Goal: Task Accomplishment & Management: Manage account settings

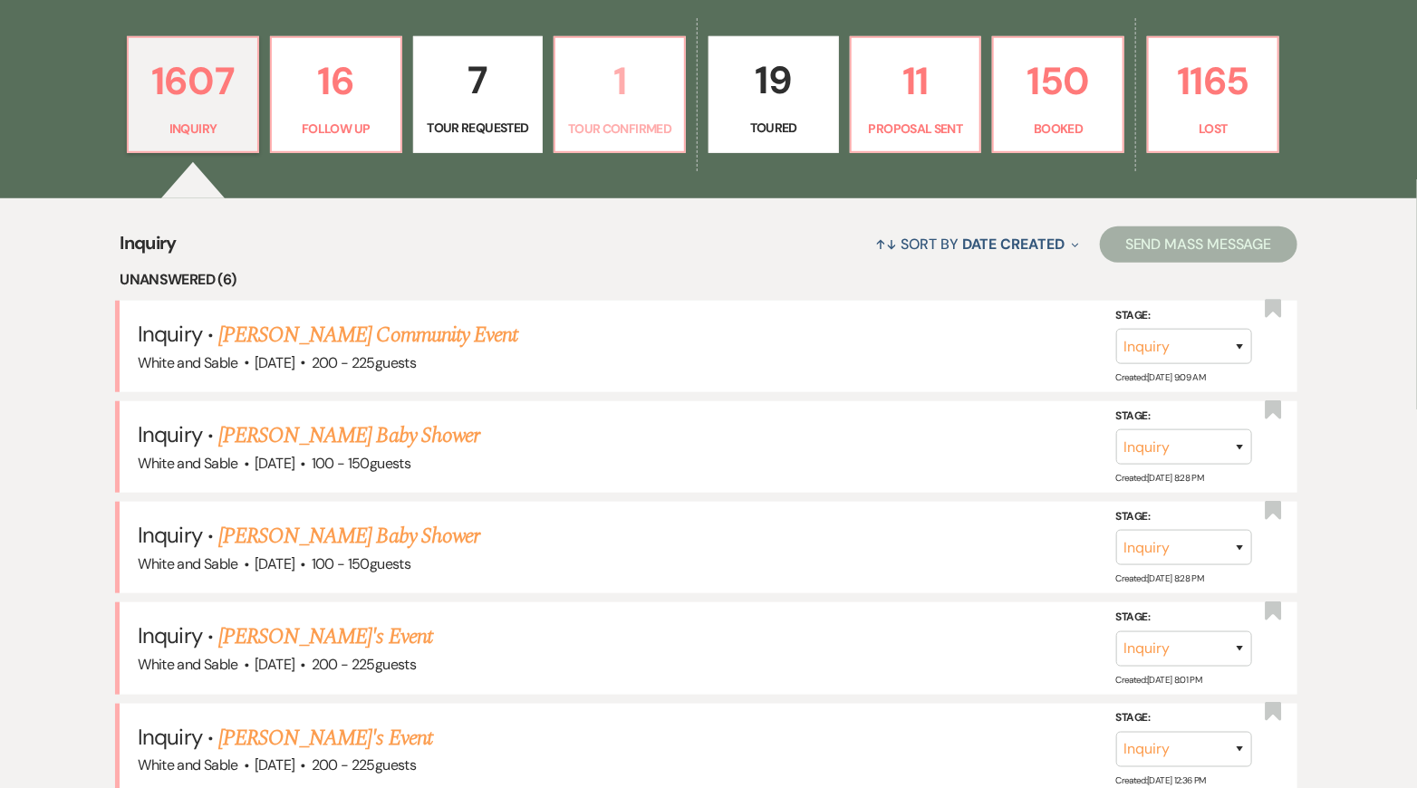
click at [593, 132] on p "Tour Confirmed" at bounding box center [619, 129] width 107 height 20
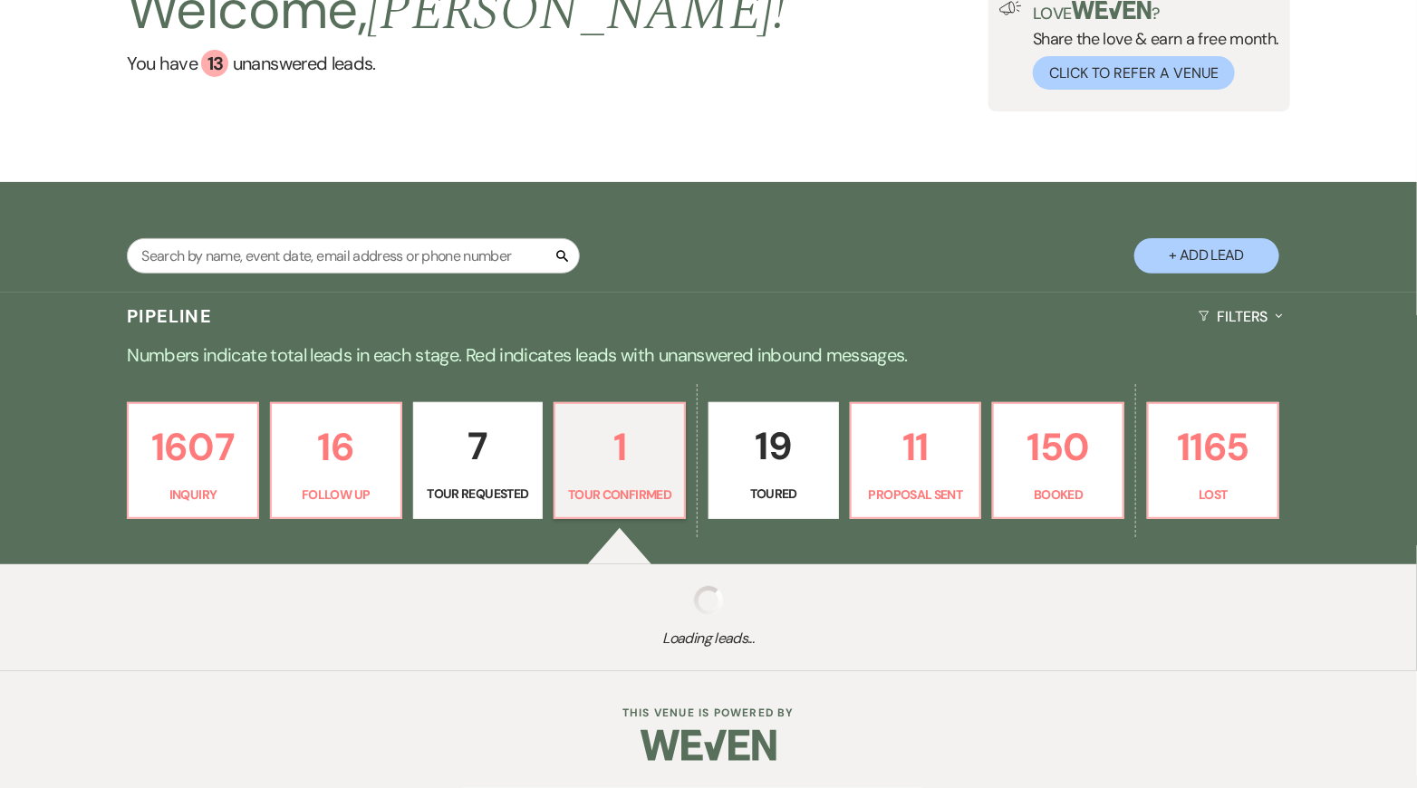
scroll to position [371, 0]
select select "4"
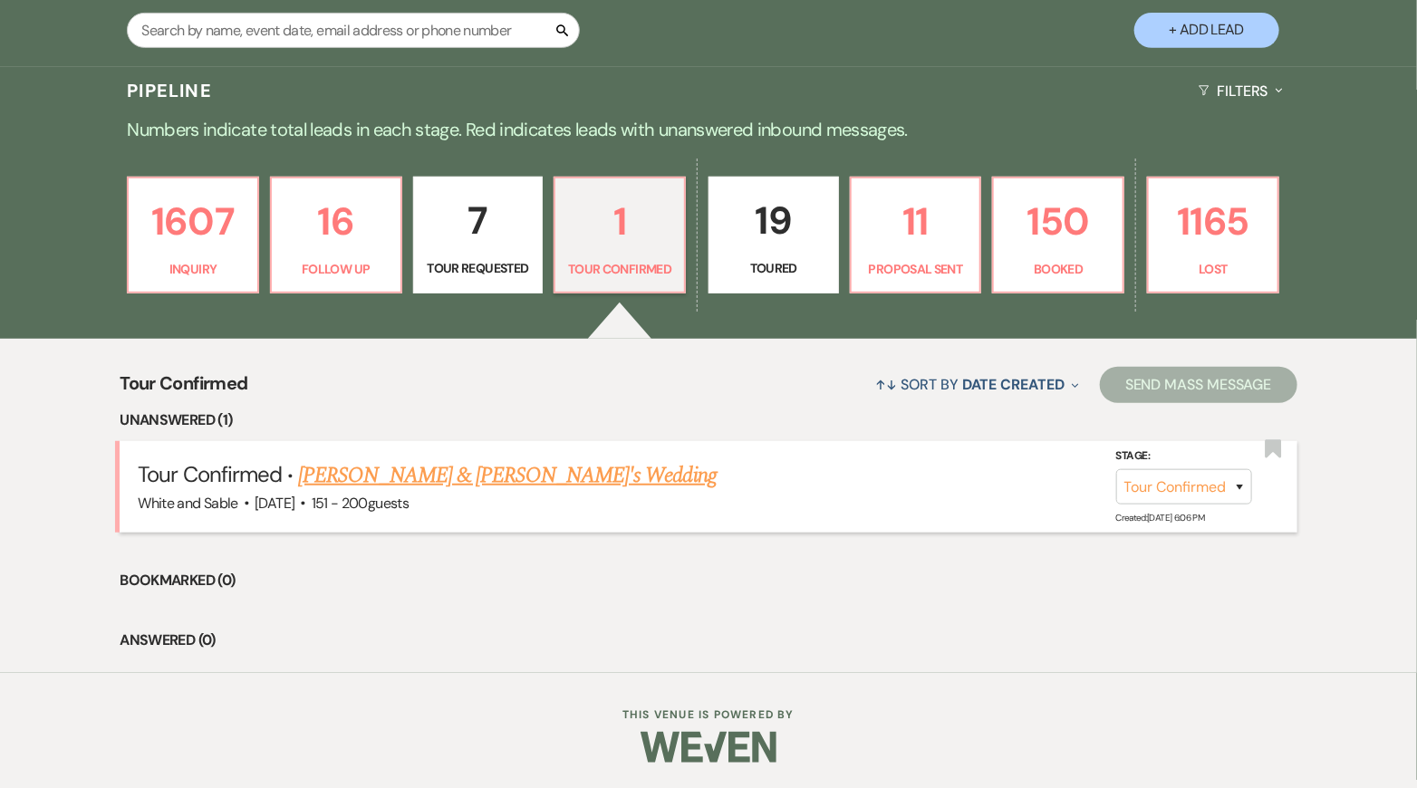
click at [483, 484] on link "[PERSON_NAME] & [PERSON_NAME]'s Wedding" at bounding box center [507, 475] width 418 height 33
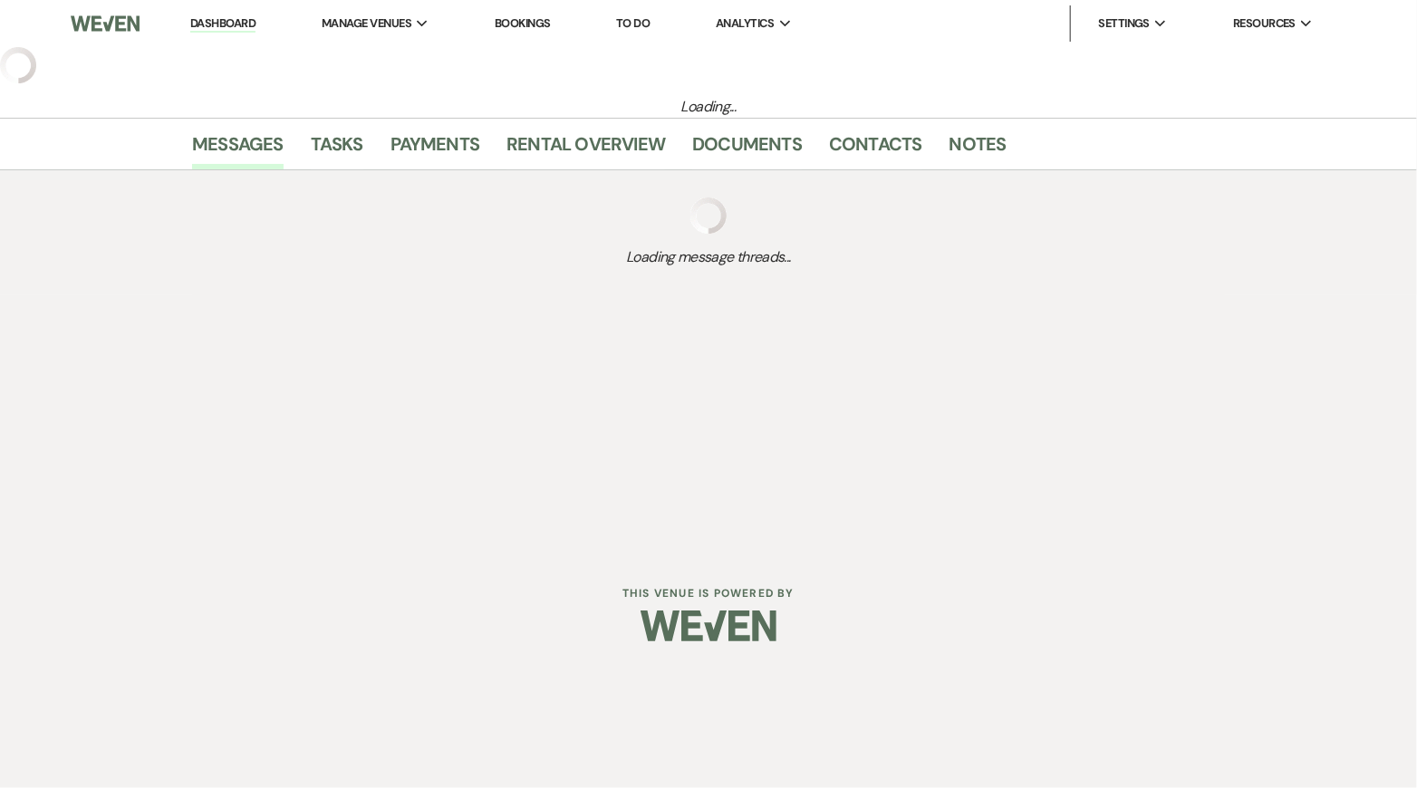
select select "4"
select select "2"
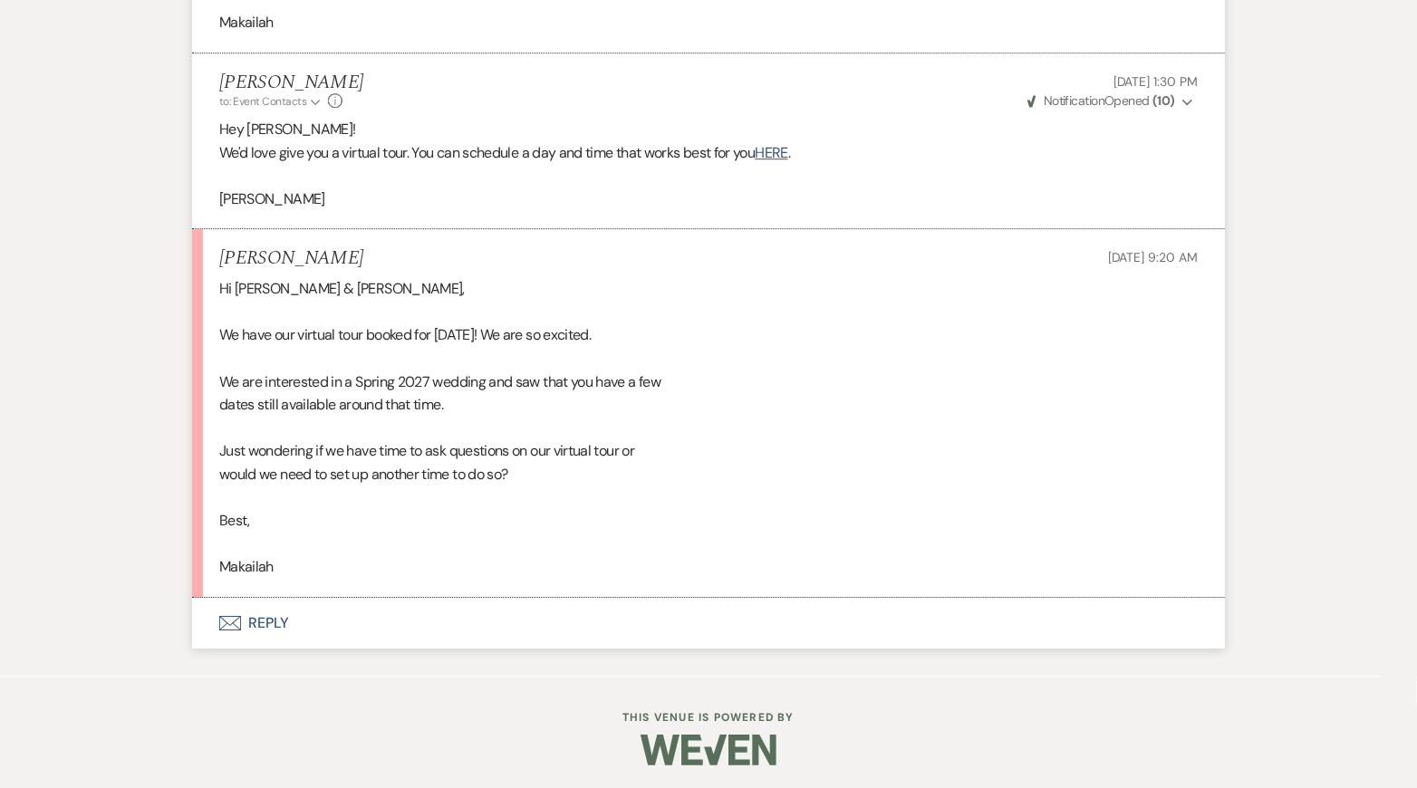
click at [363, 618] on button "Envelope Reply" at bounding box center [708, 623] width 1033 height 51
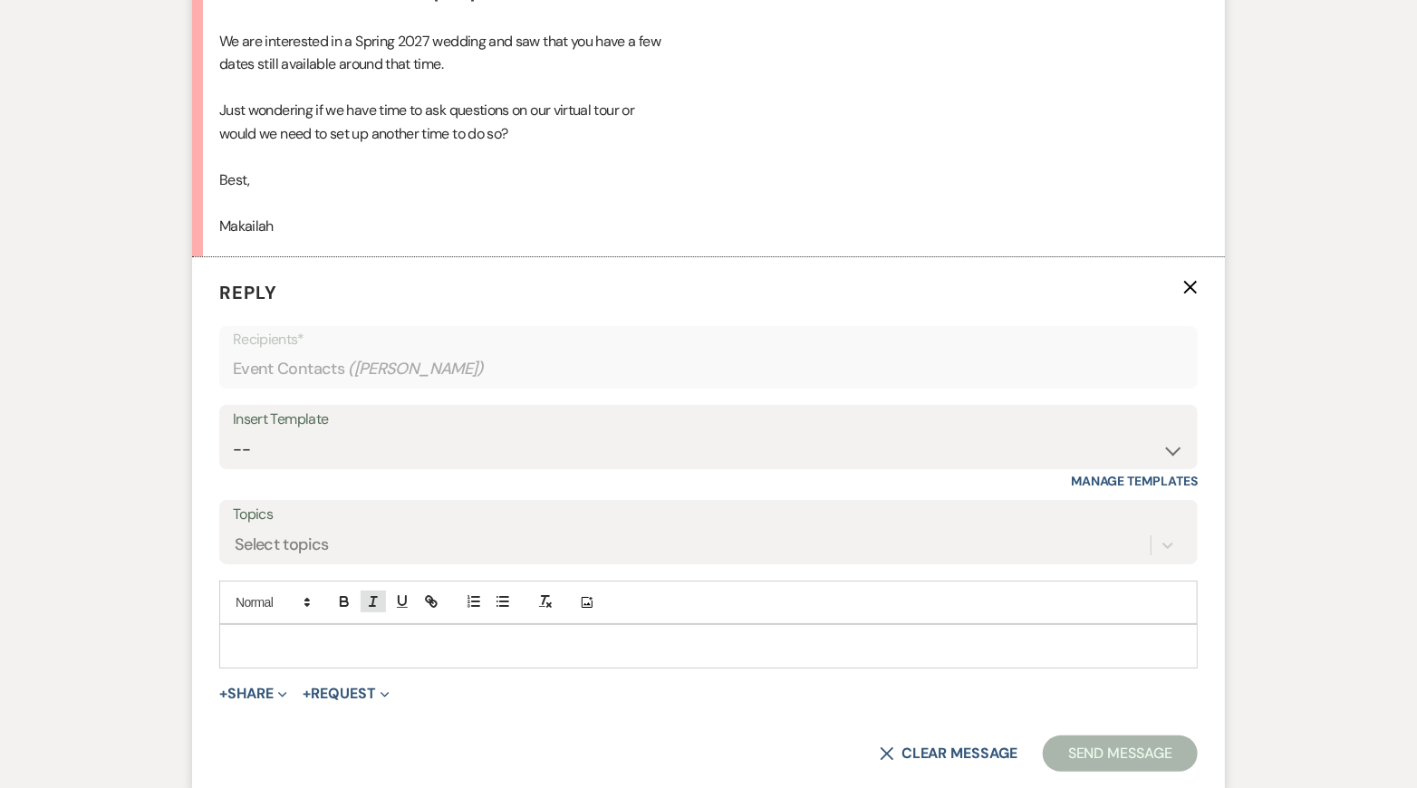
scroll to position [2864, 0]
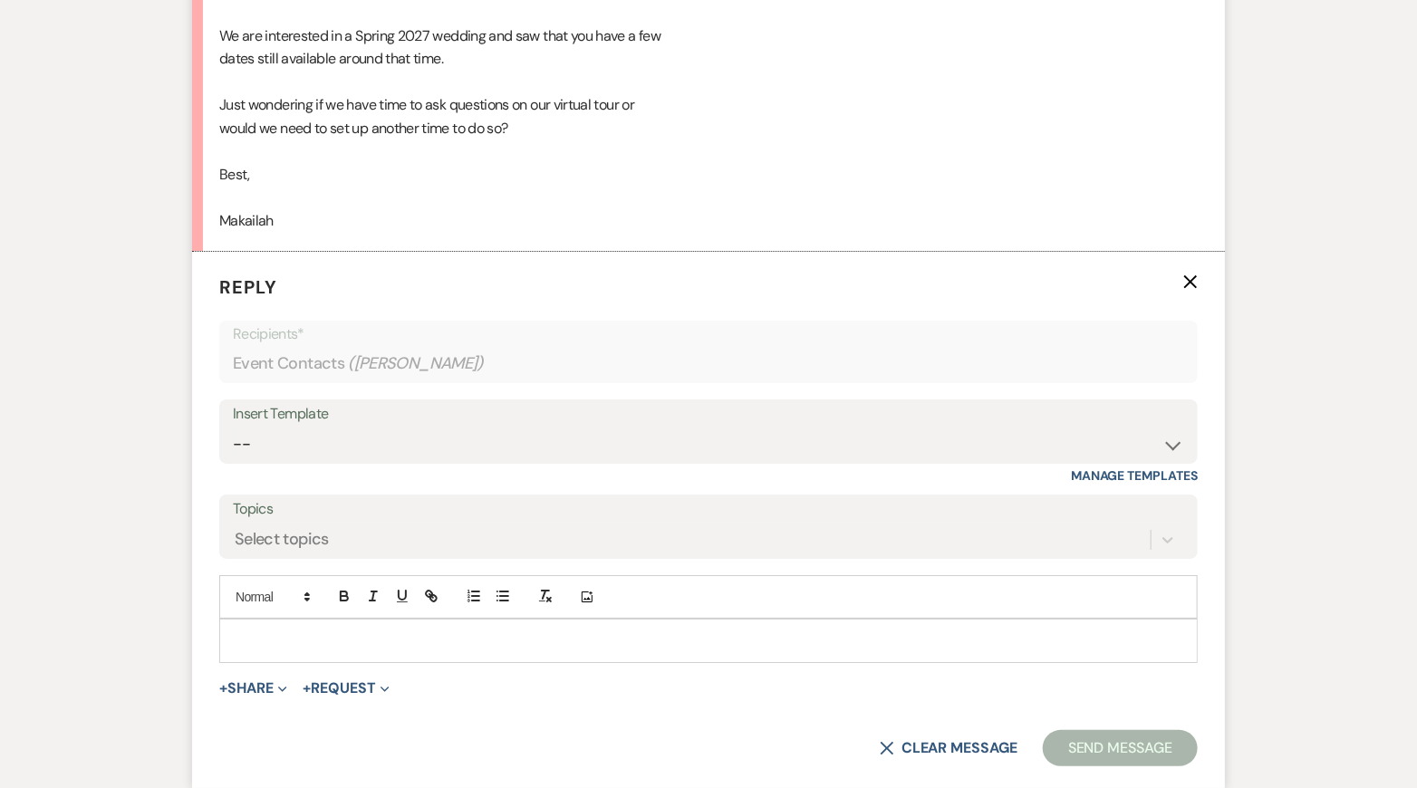
click at [358, 638] on p at bounding box center [708, 640] width 949 height 20
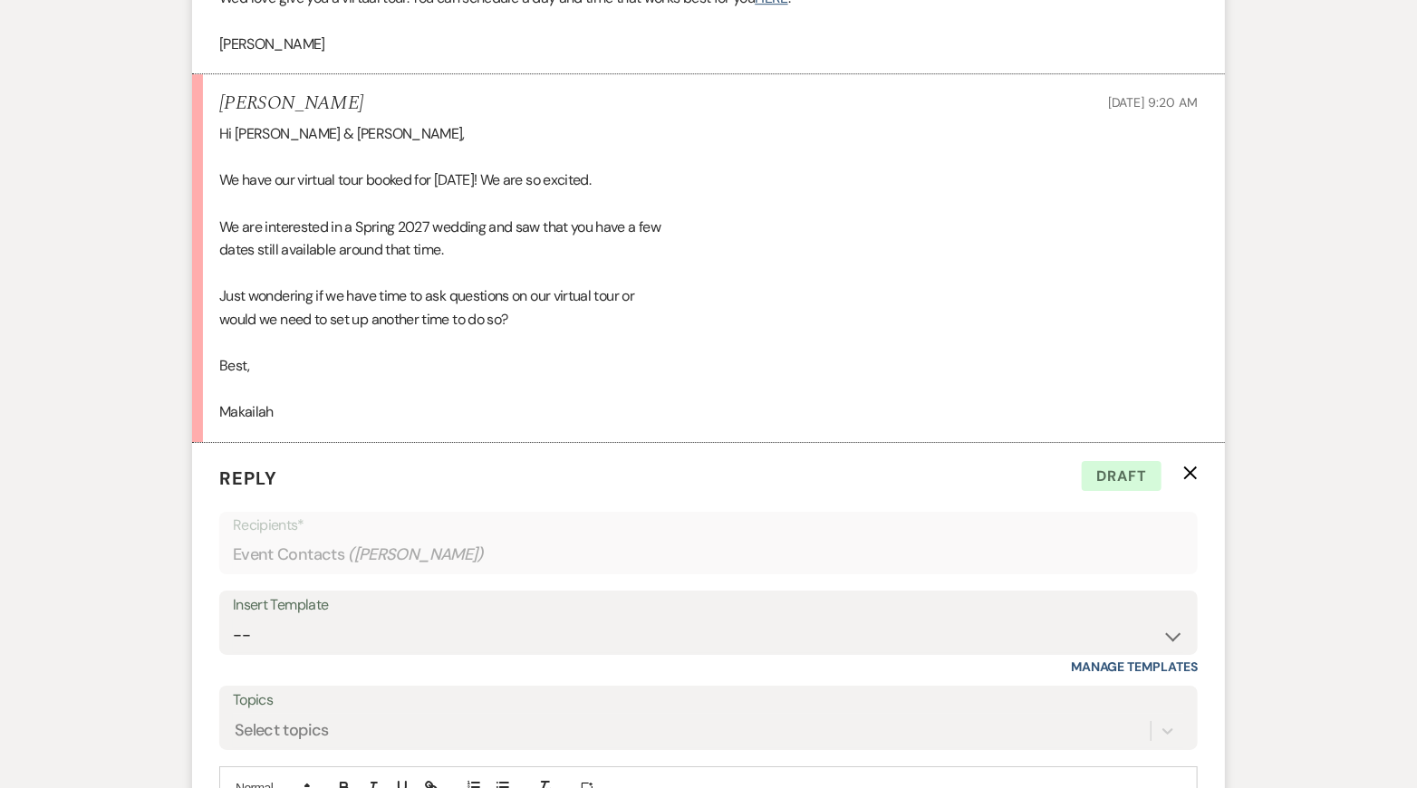
scroll to position [3043, 0]
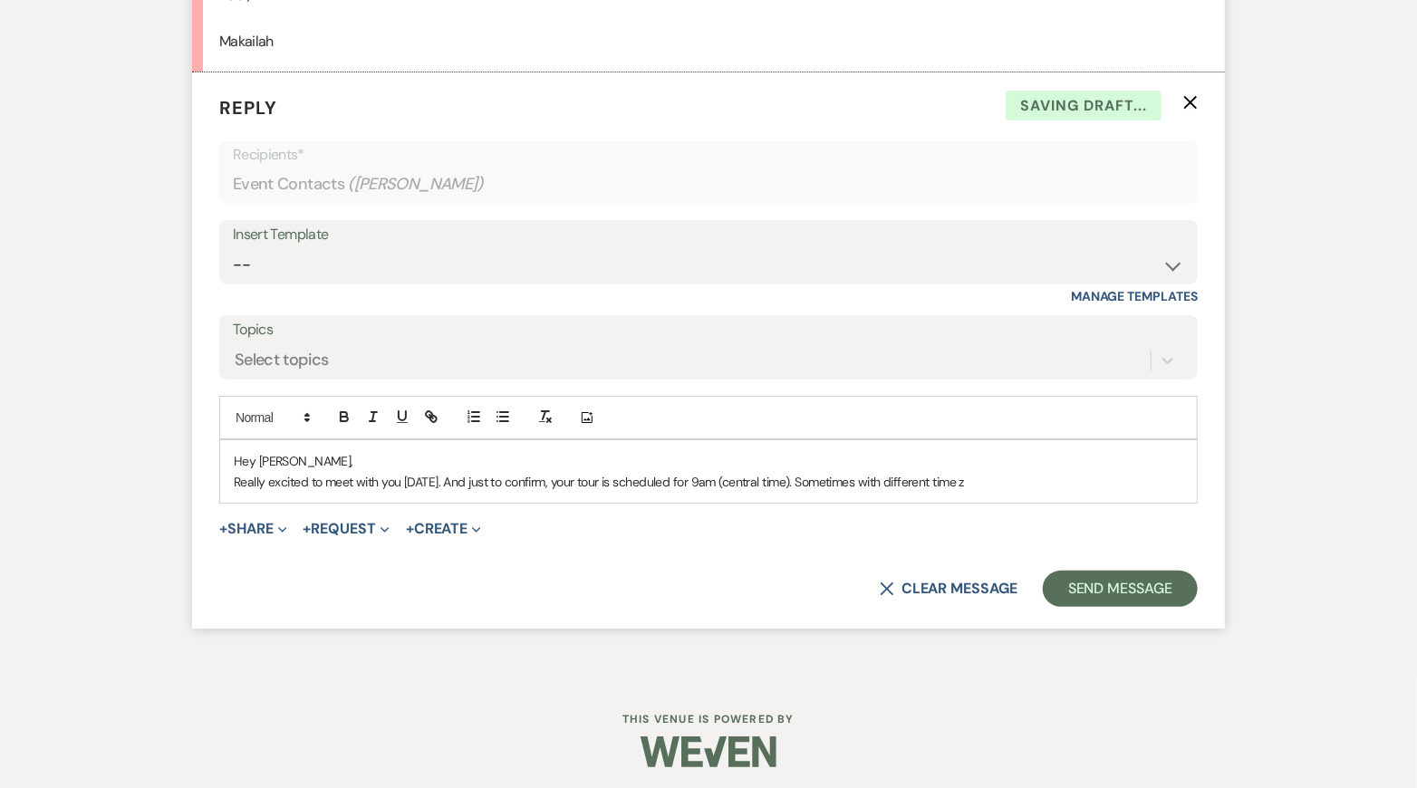
click at [799, 462] on p "Hey [PERSON_NAME]," at bounding box center [708, 461] width 949 height 20
drag, startPoint x: 1018, startPoint y: 472, endPoint x: 473, endPoint y: 484, distance: 545.4
click at [473, 484] on p "Really excited to meet with you [DATE]. And just to confirm, your tour is sched…" at bounding box center [708, 482] width 949 height 20
drag, startPoint x: 469, startPoint y: 476, endPoint x: 1015, endPoint y: 480, distance: 546.2
click at [1015, 480] on p "Really excited to meet with you [DATE]. And just to confirm, your tour is sched…" at bounding box center [708, 482] width 949 height 20
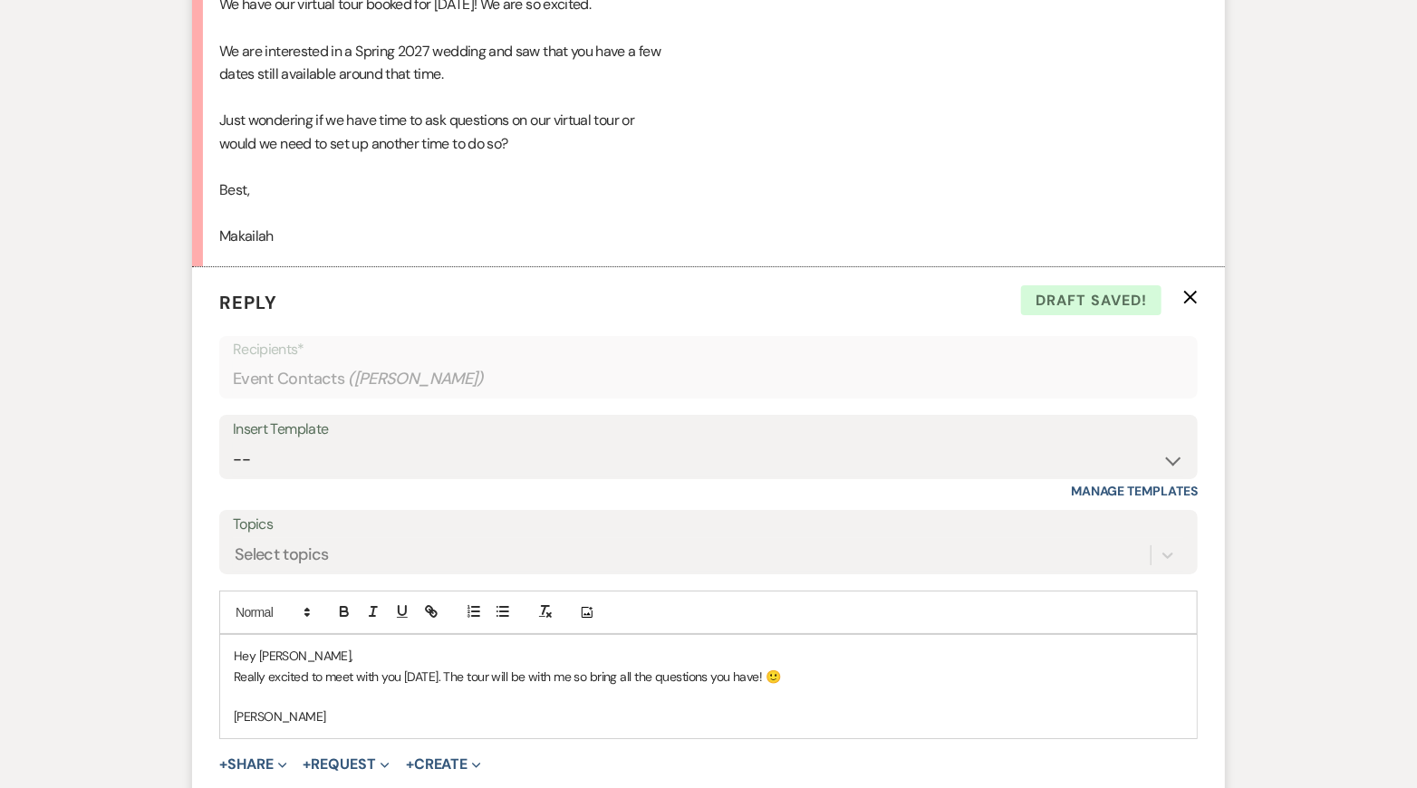
scroll to position [3084, 0]
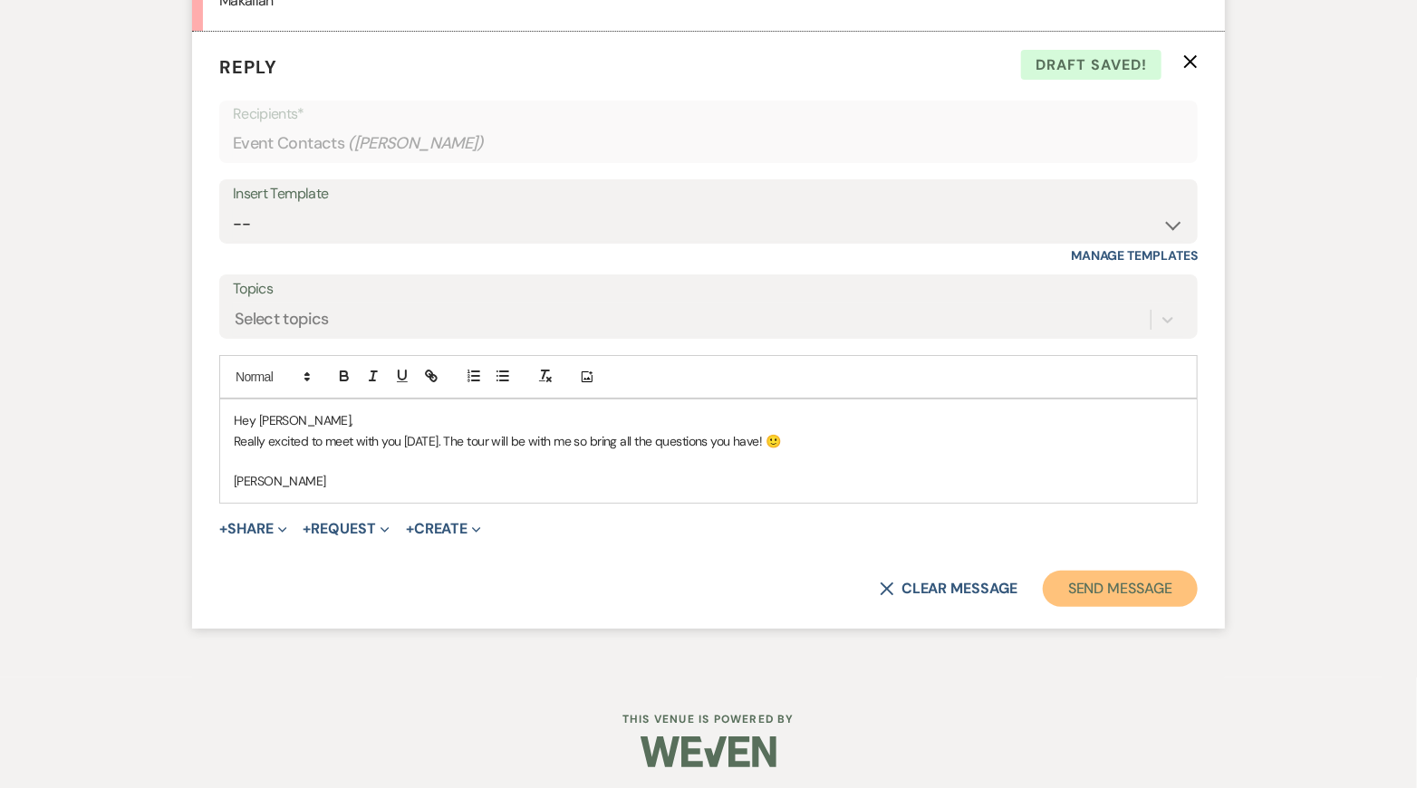
click at [1121, 587] on button "Send Message" at bounding box center [1119, 589] width 155 height 36
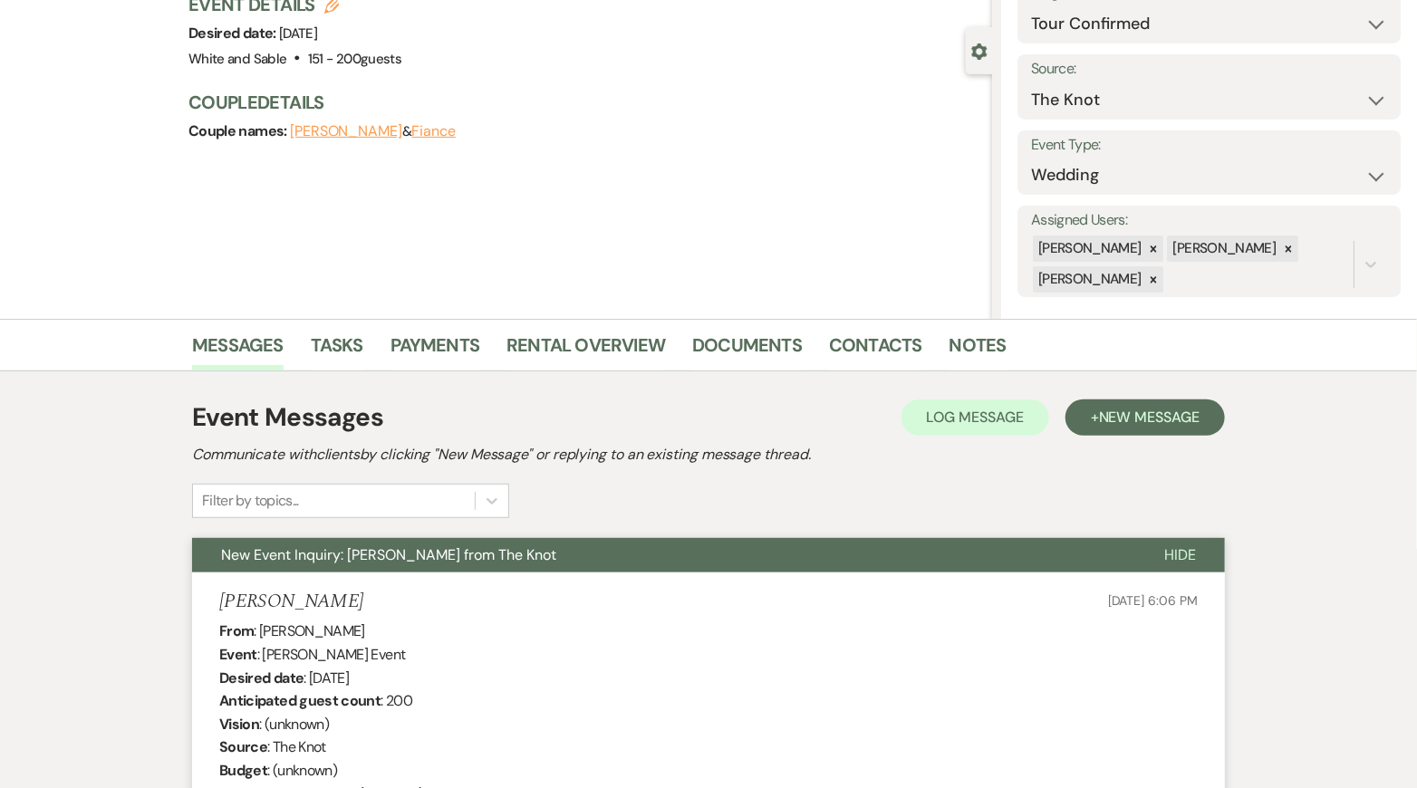
scroll to position [0, 0]
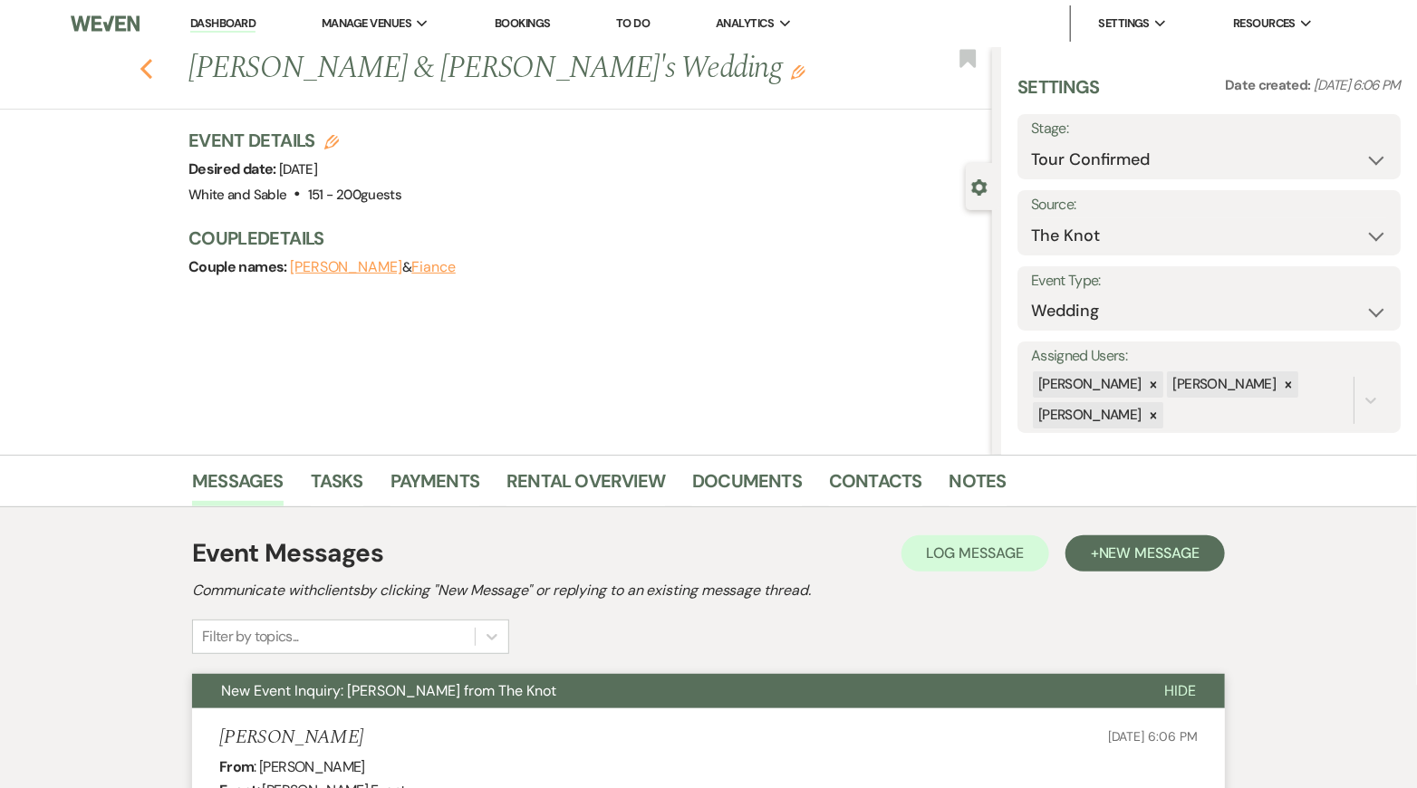
click at [147, 68] on icon "Previous" at bounding box center [146, 69] width 14 height 22
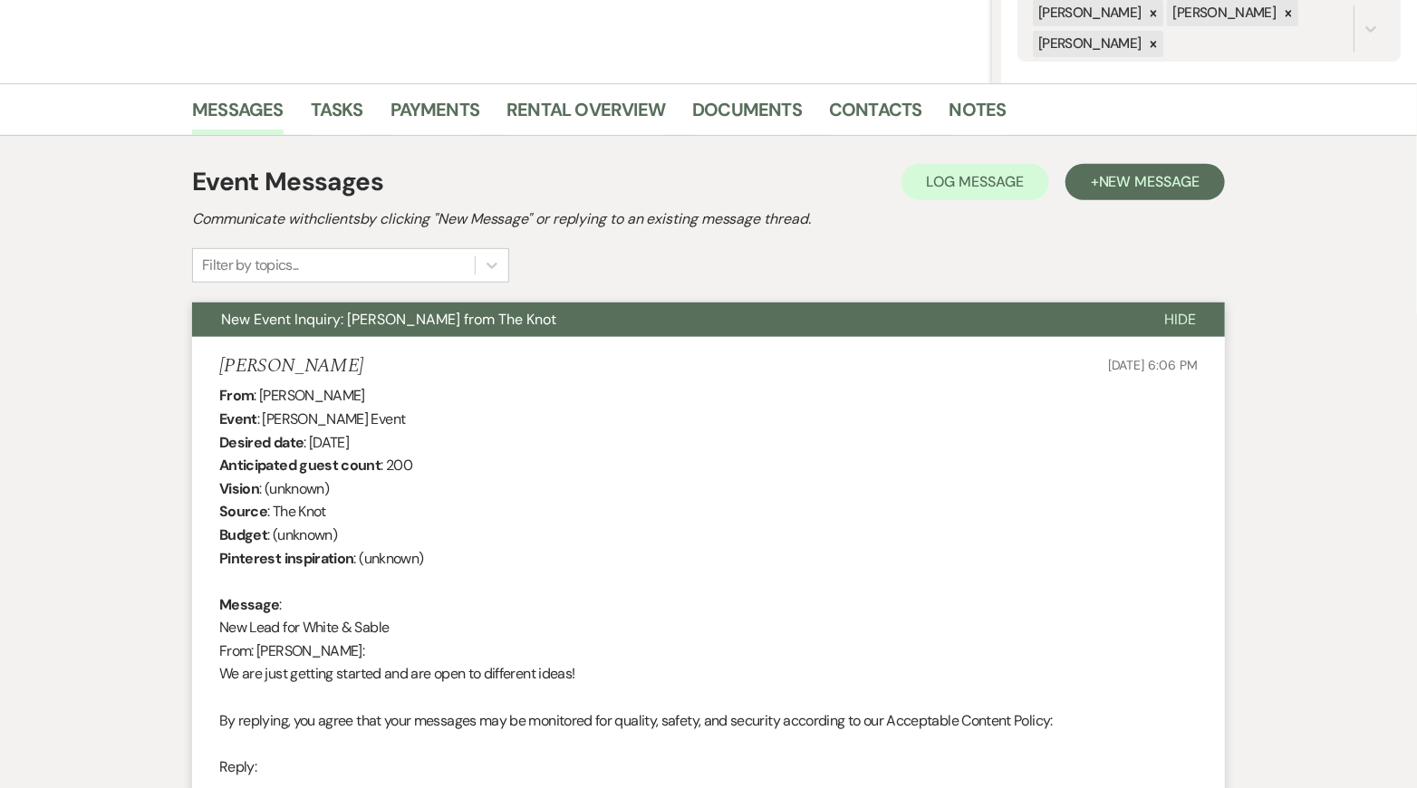
select select "4"
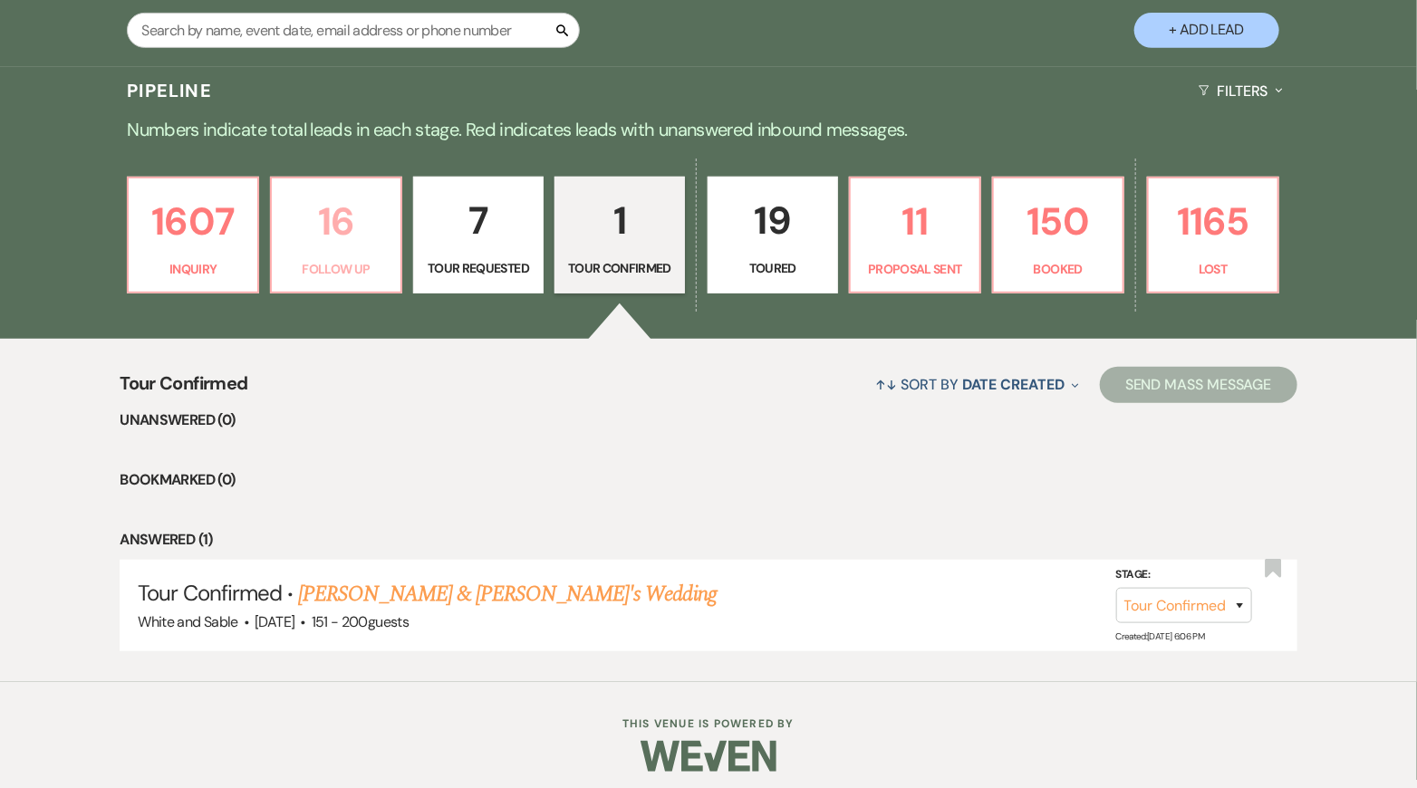
click at [360, 243] on p "16" at bounding box center [336, 221] width 107 height 61
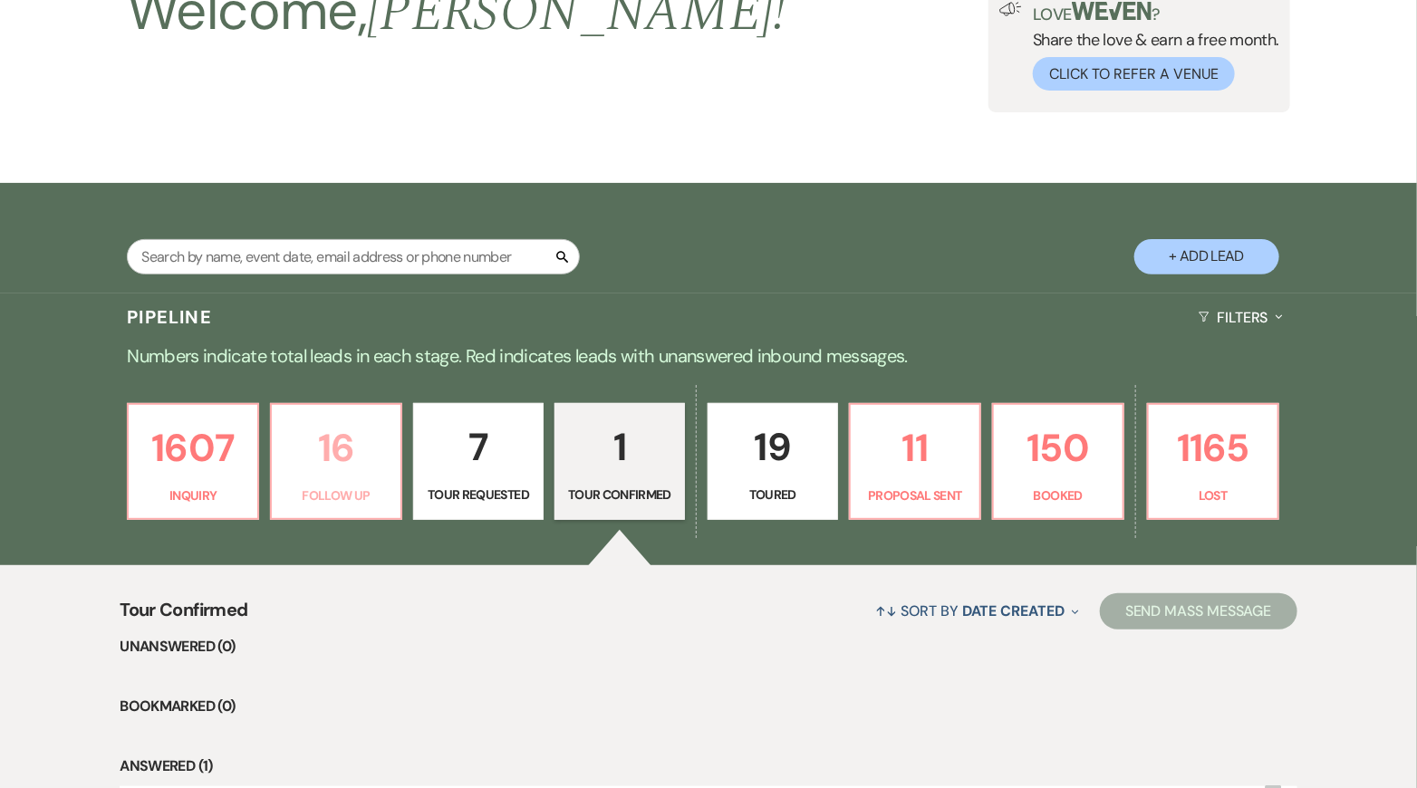
select select "9"
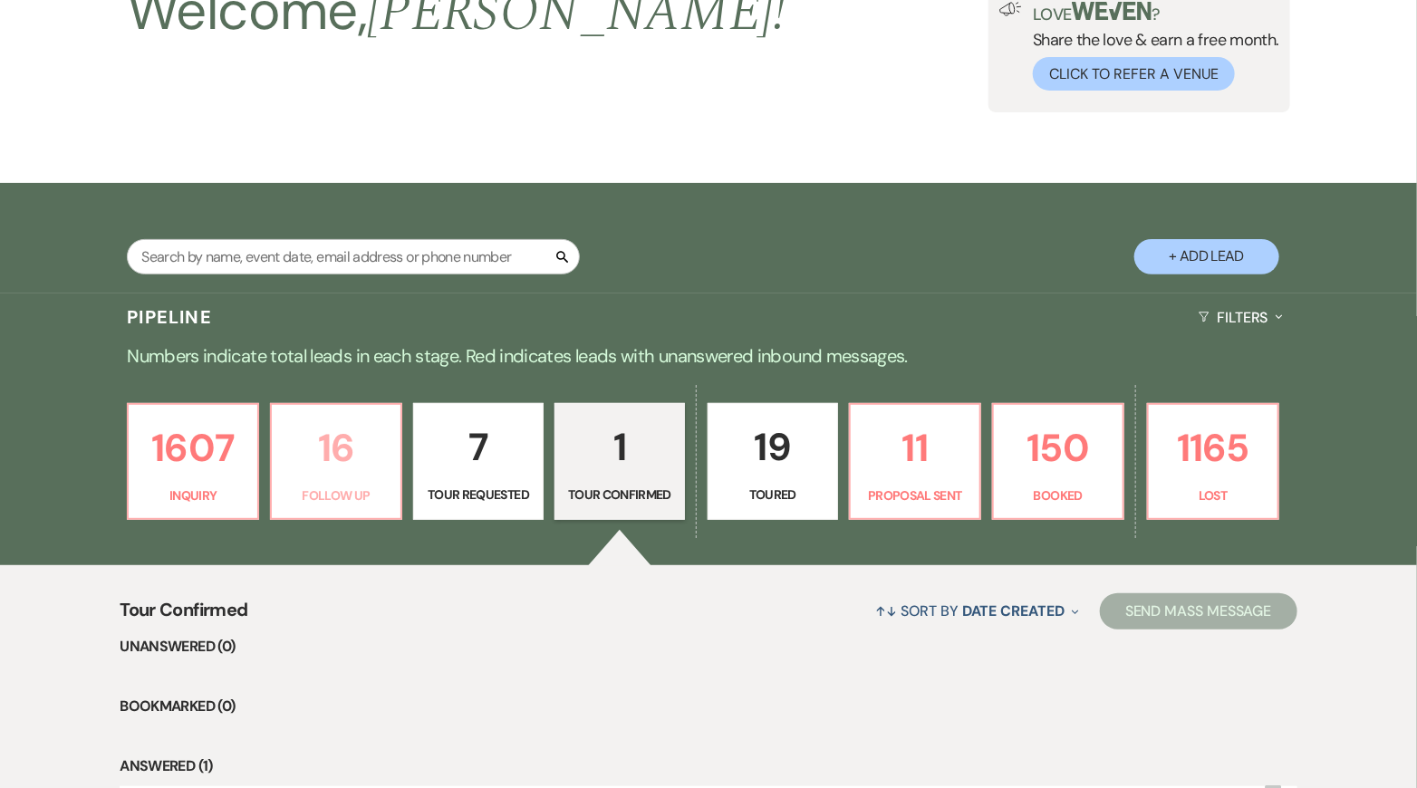
select select "9"
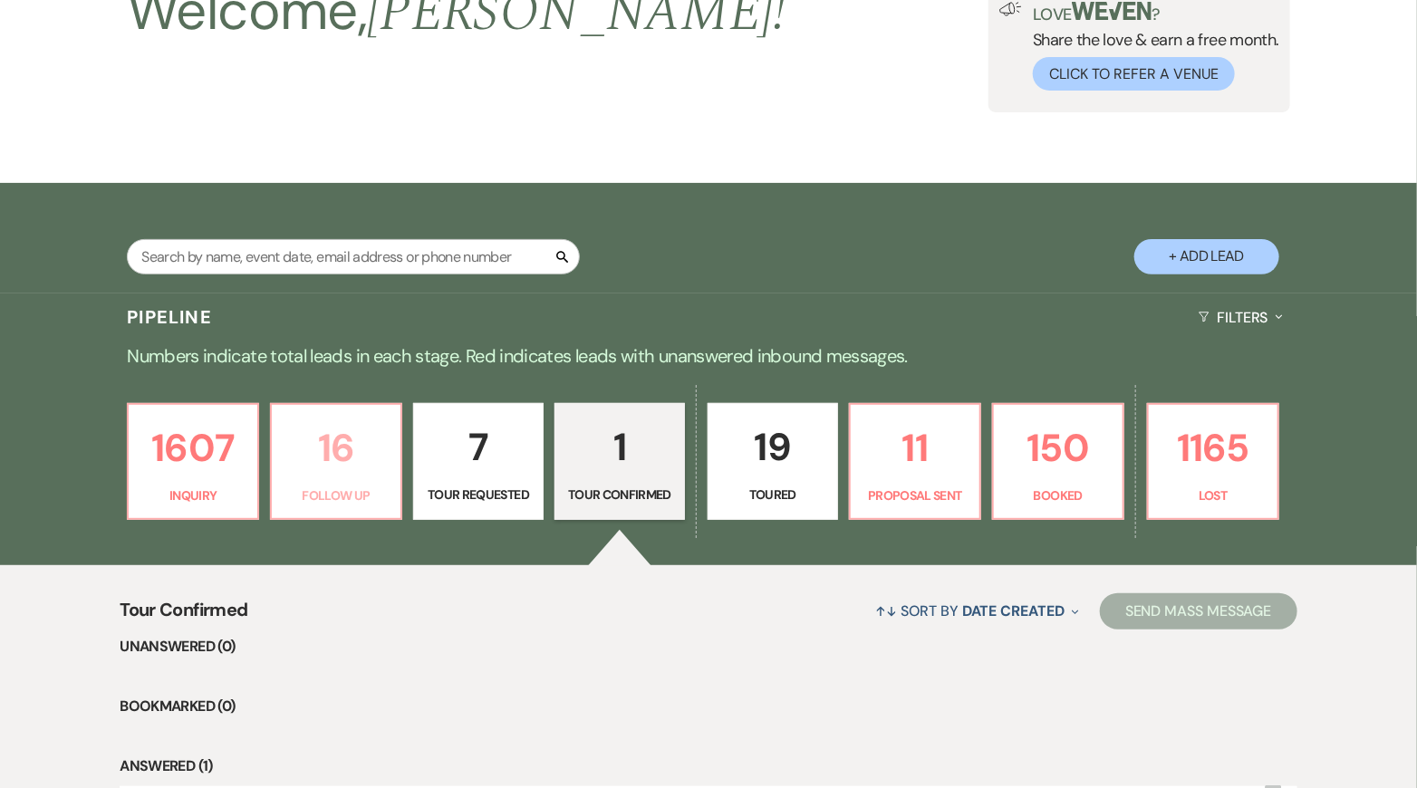
select select "9"
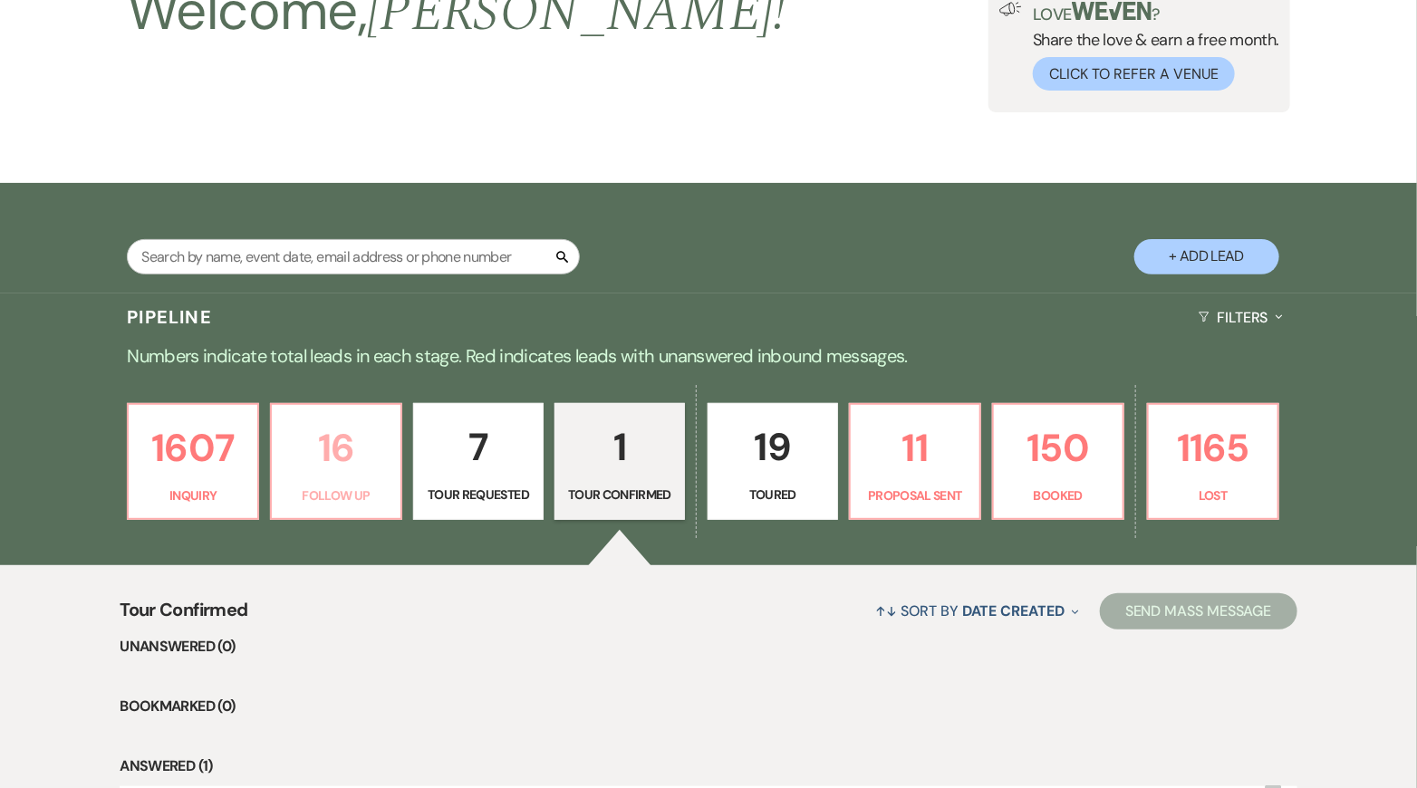
select select "9"
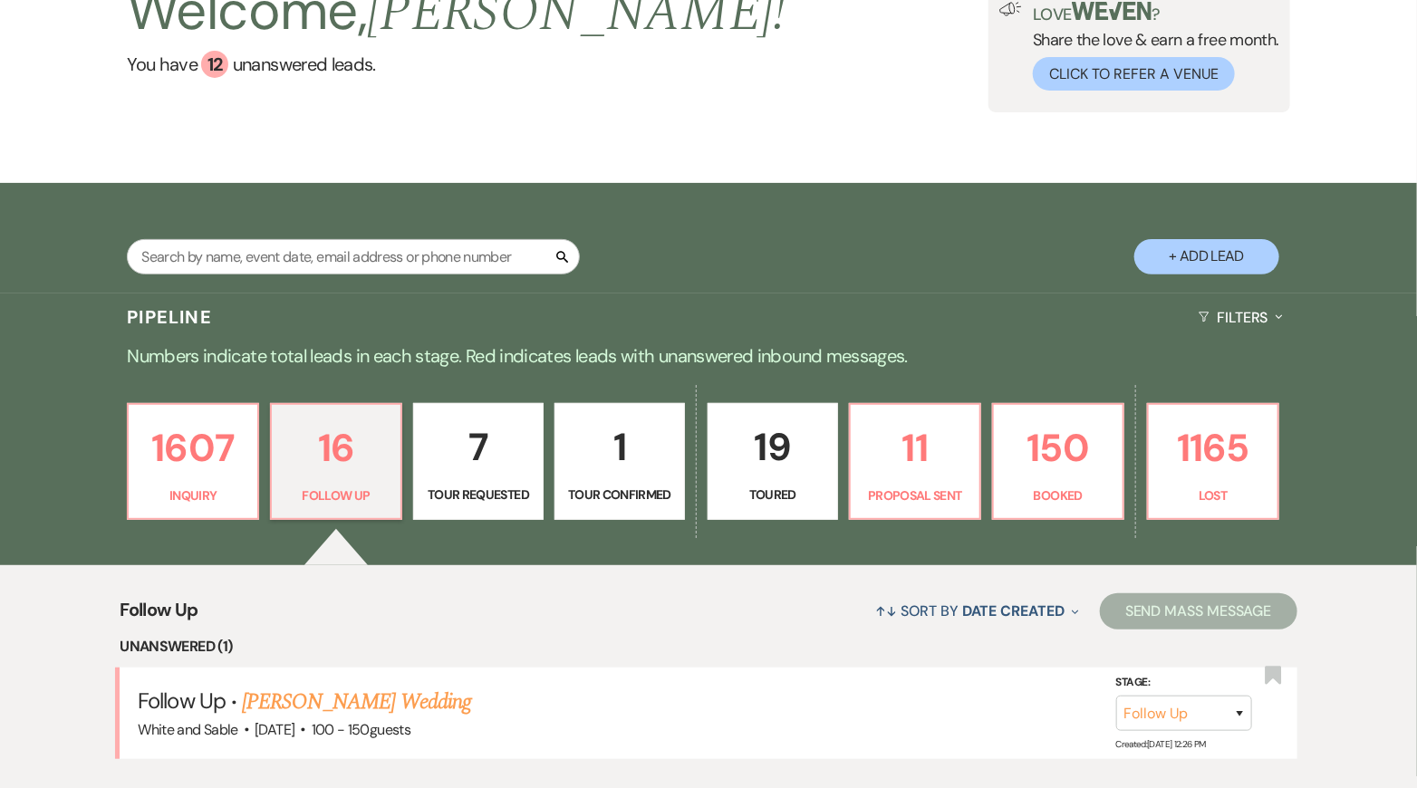
scroll to position [371, 0]
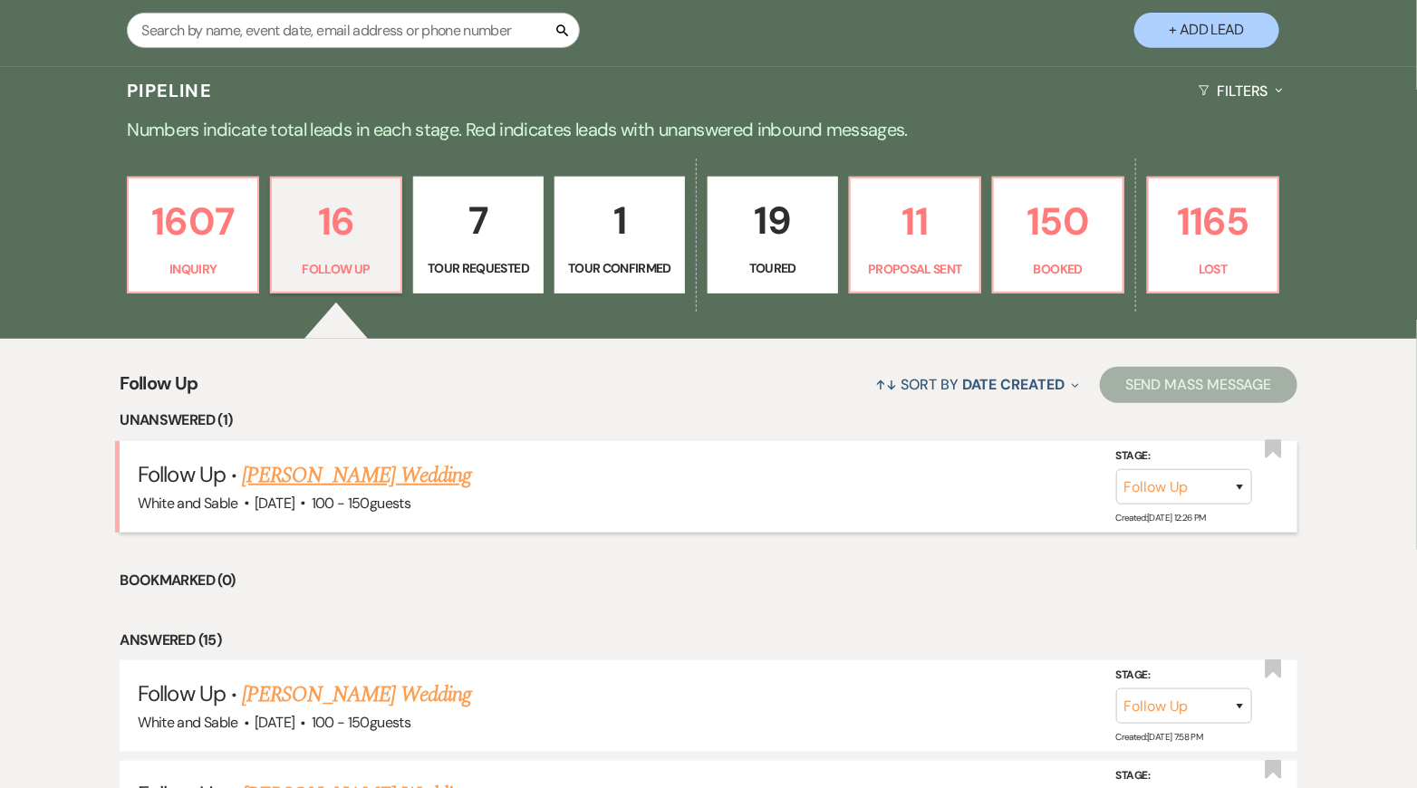
click at [380, 473] on link "[PERSON_NAME] Wedding" at bounding box center [356, 475] width 229 height 33
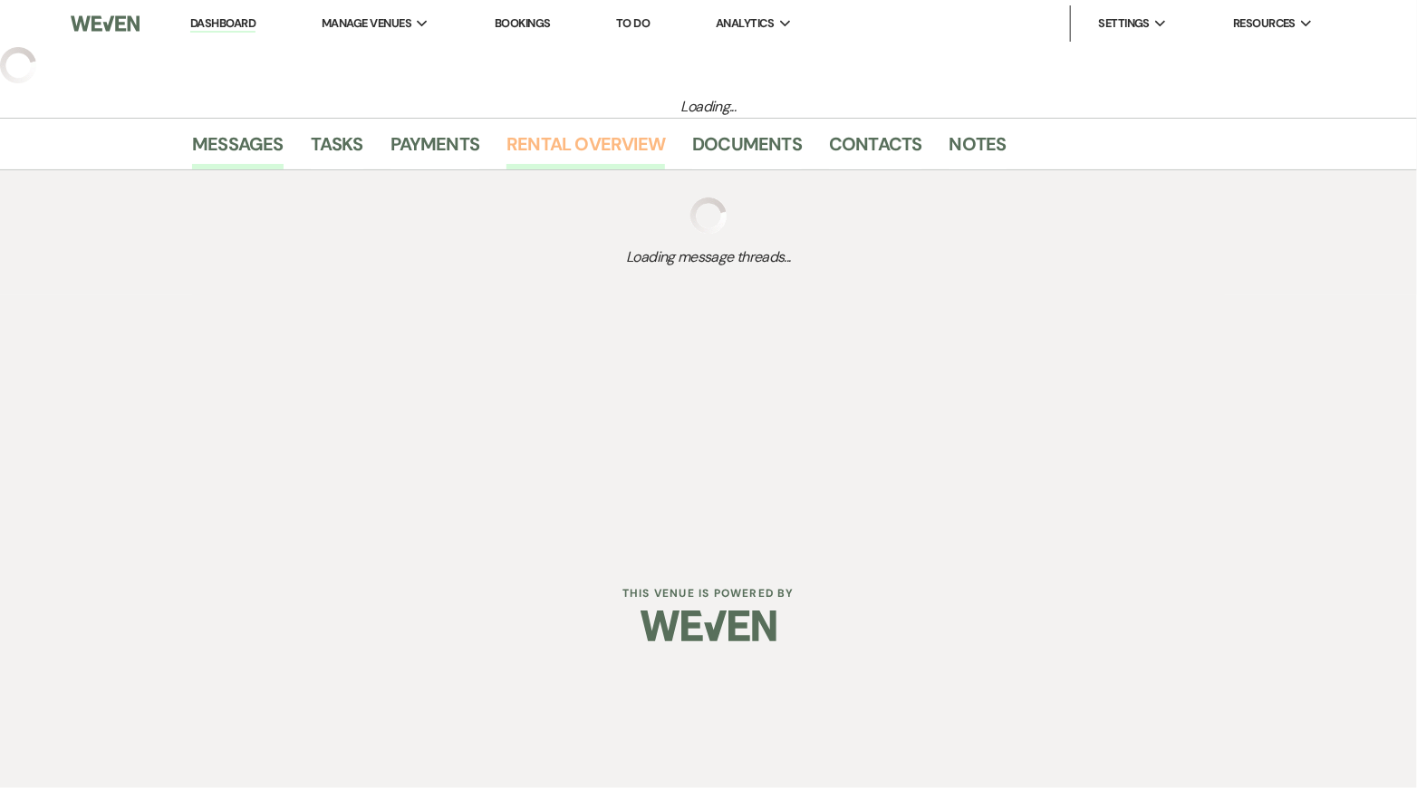
select select "9"
select select "5"
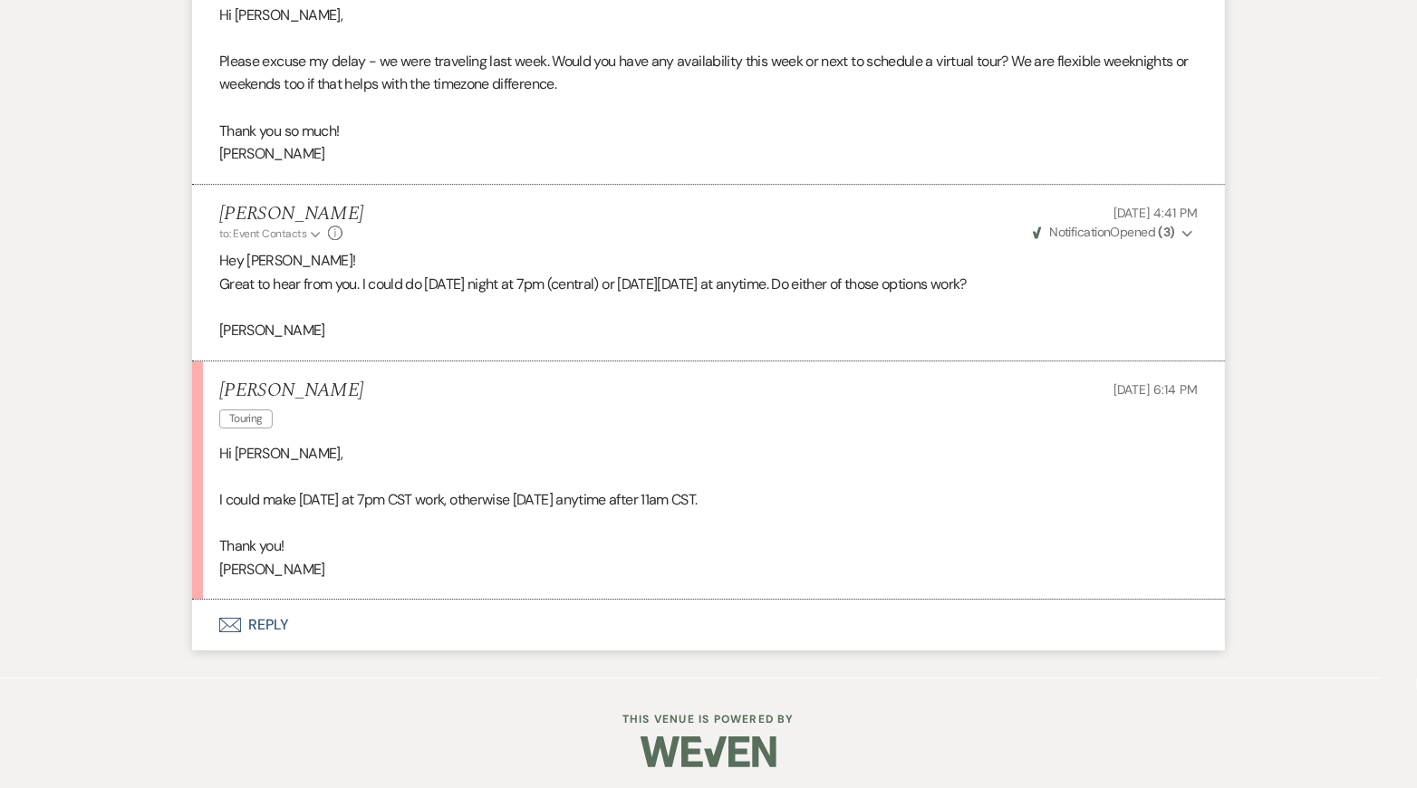
scroll to position [2535, 0]
click at [321, 633] on button "Envelope Reply" at bounding box center [708, 623] width 1033 height 51
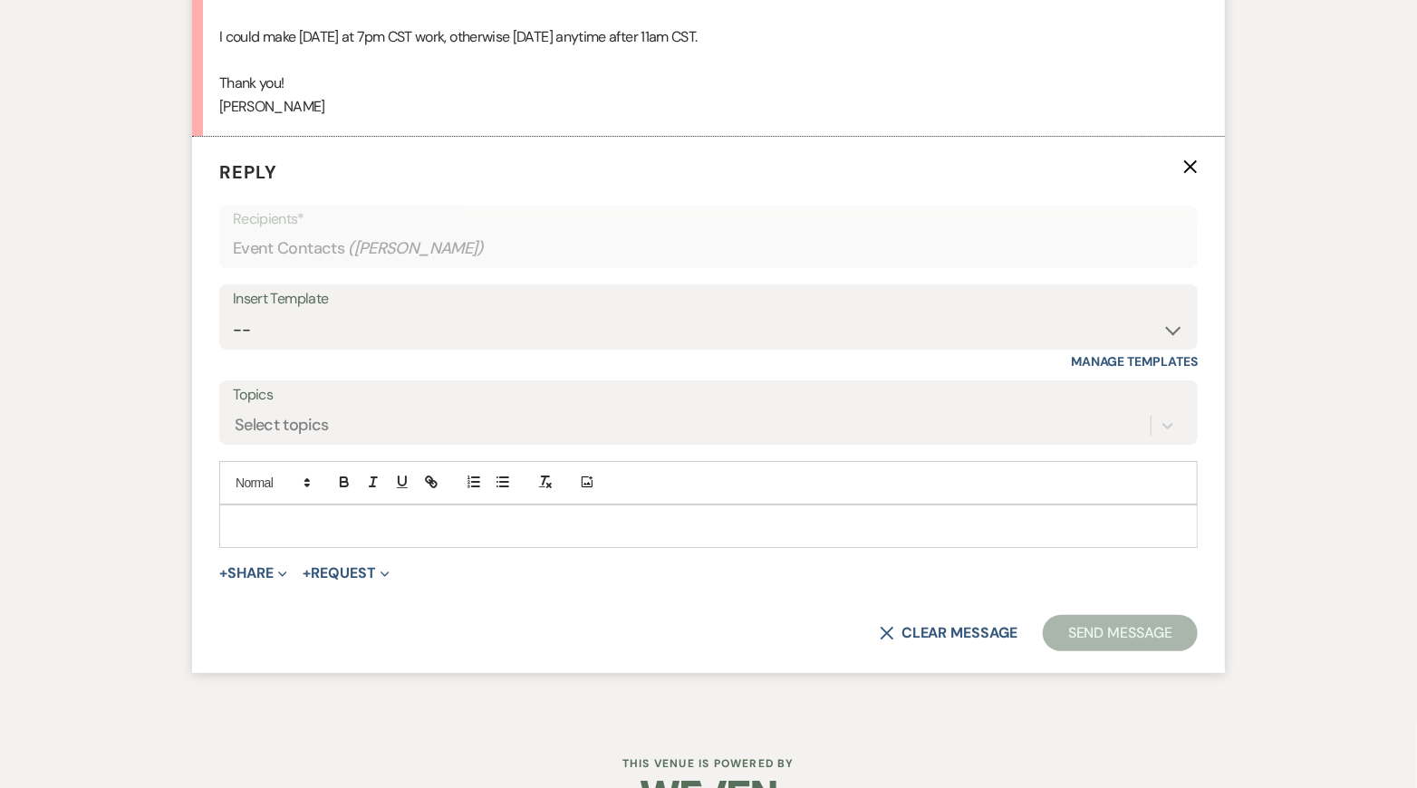
scroll to position [3002, 0]
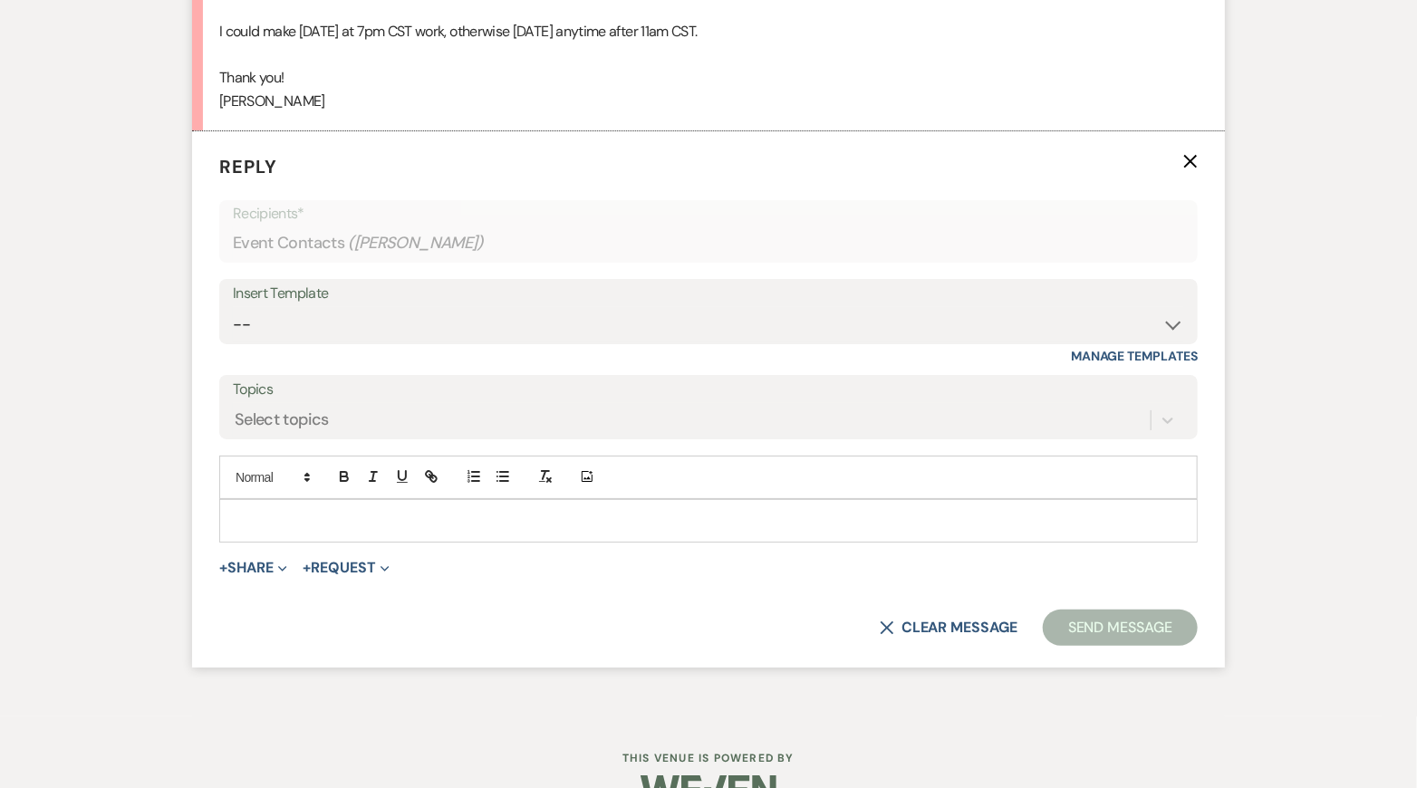
click at [307, 501] on div at bounding box center [708, 521] width 976 height 42
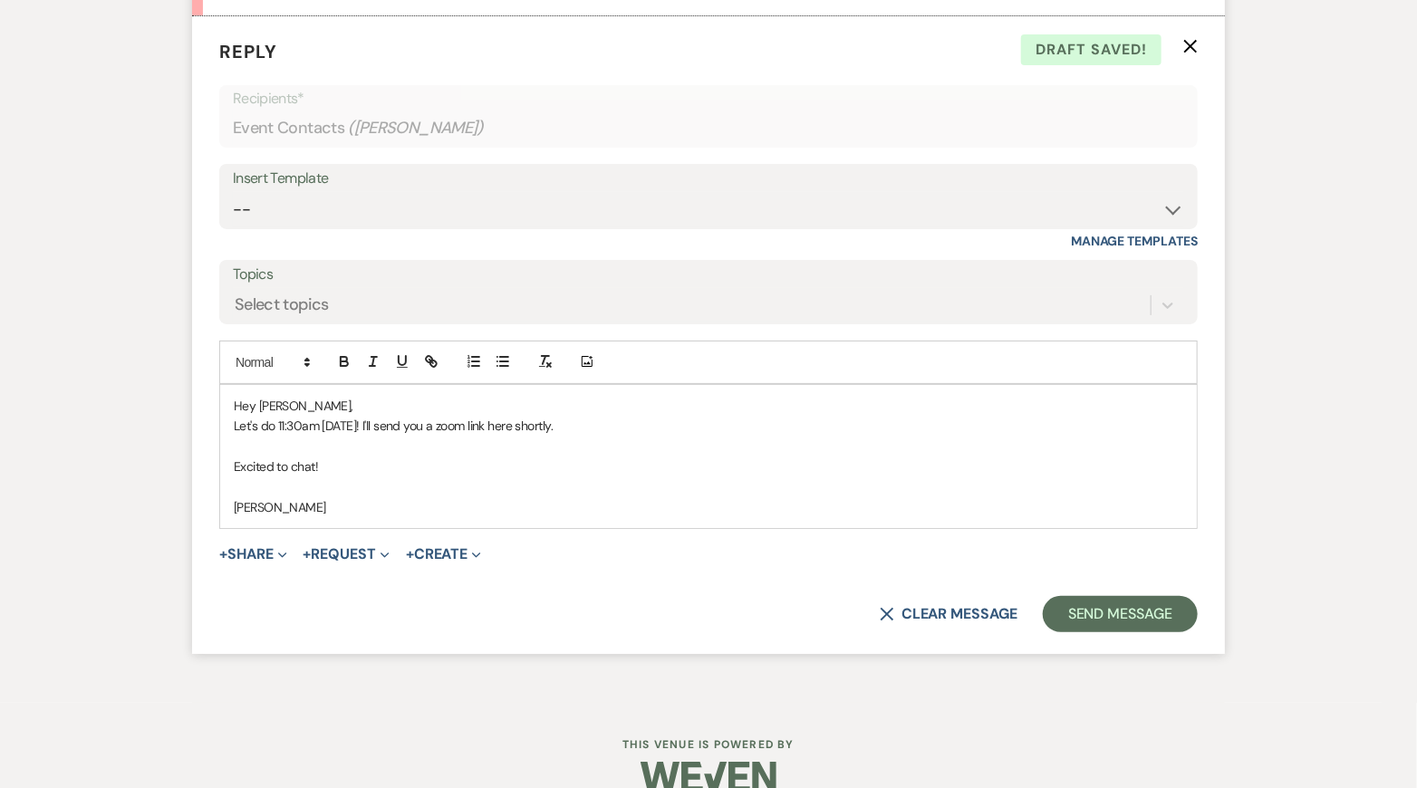
scroll to position [3141, 0]
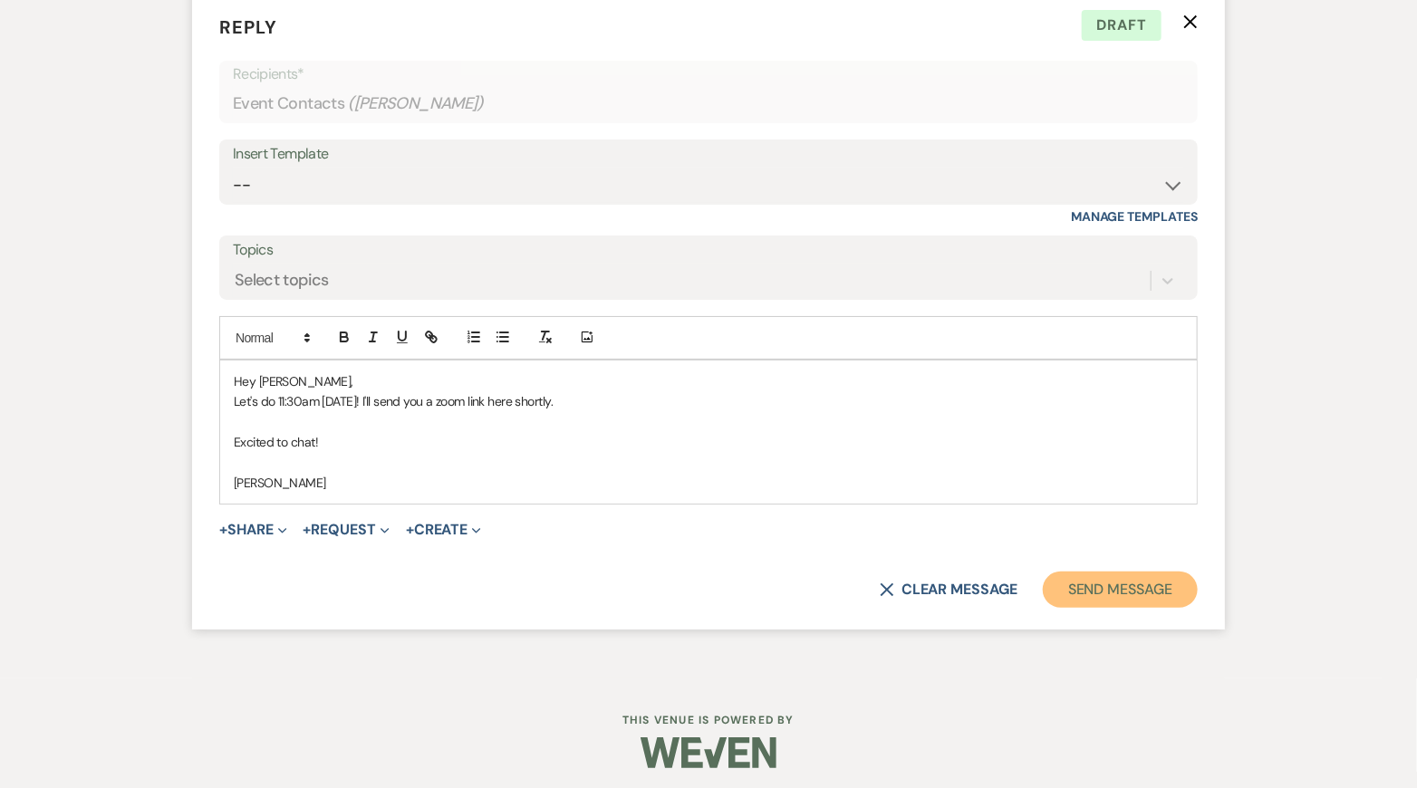
click at [1092, 584] on button "Send Message" at bounding box center [1119, 590] width 155 height 36
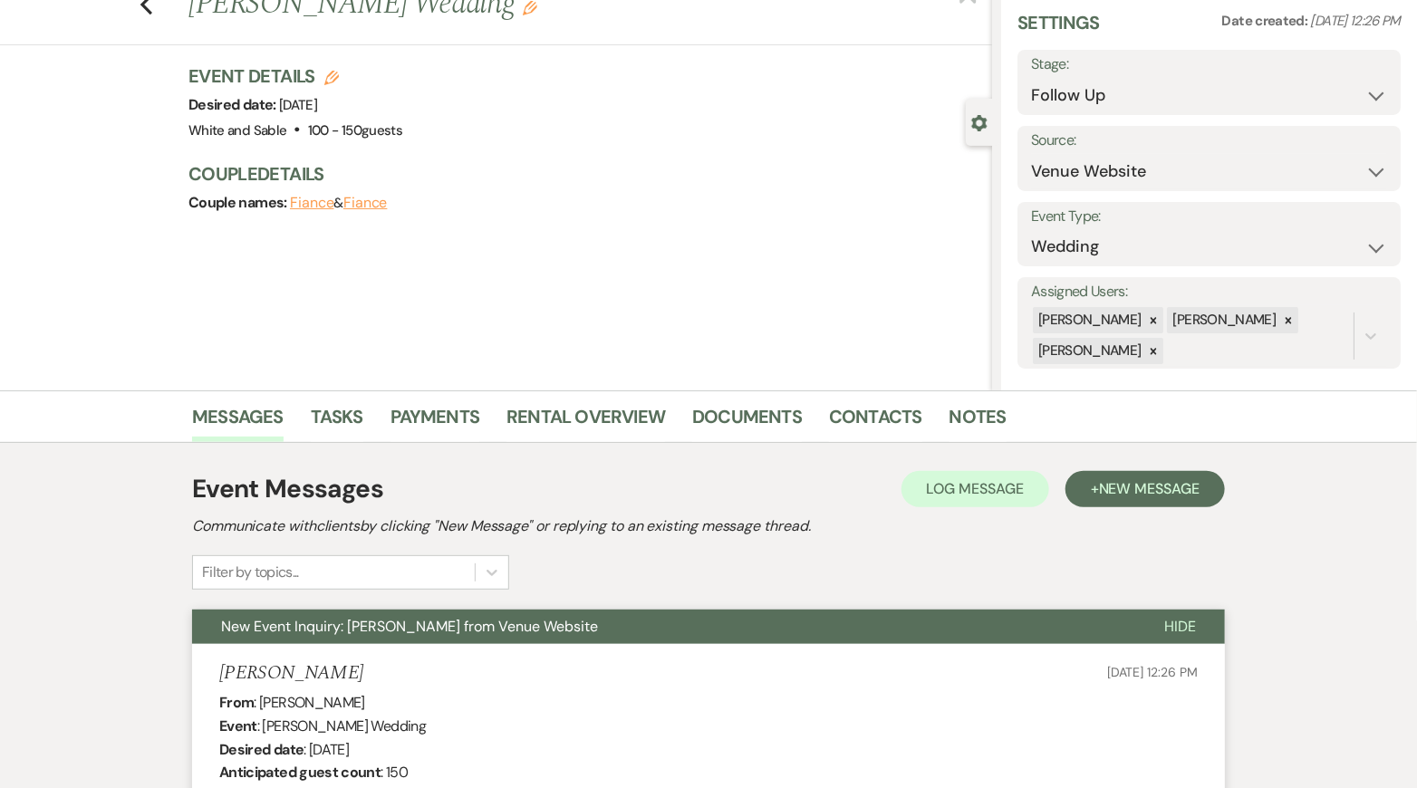
scroll to position [0, 0]
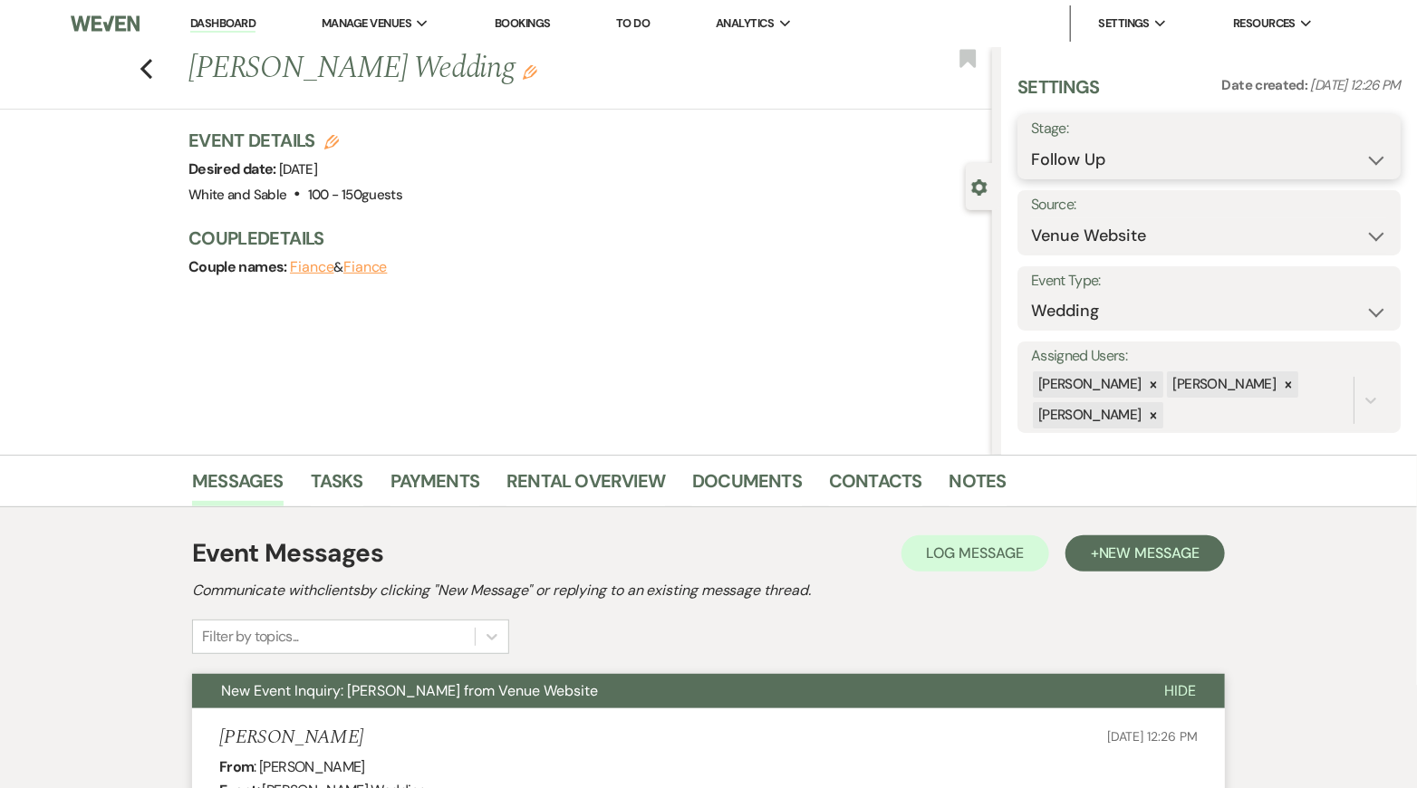
click at [1082, 166] on select "Inquiry Follow Up Tour Requested Tour Confirmed Toured Proposal Sent Booked Lost" at bounding box center [1209, 159] width 356 height 35
select select "4"
click at [1031, 142] on select "Inquiry Follow Up Tour Requested Tour Confirmed Toured Proposal Sent Booked Lost" at bounding box center [1209, 159] width 356 height 35
click at [1359, 150] on button "Save" at bounding box center [1361, 147] width 80 height 36
click at [146, 66] on icon "Previous" at bounding box center [146, 69] width 14 height 22
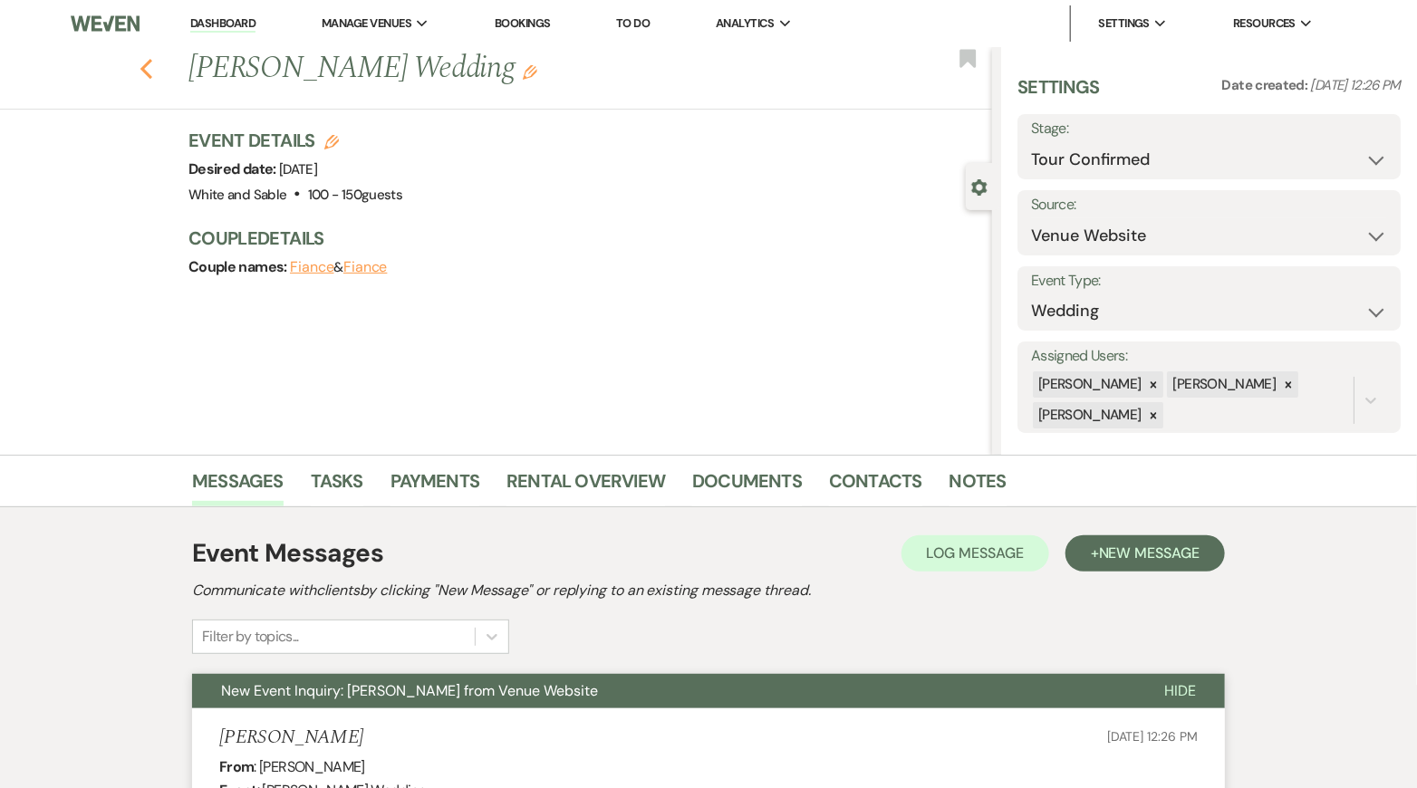
scroll to position [371, 0]
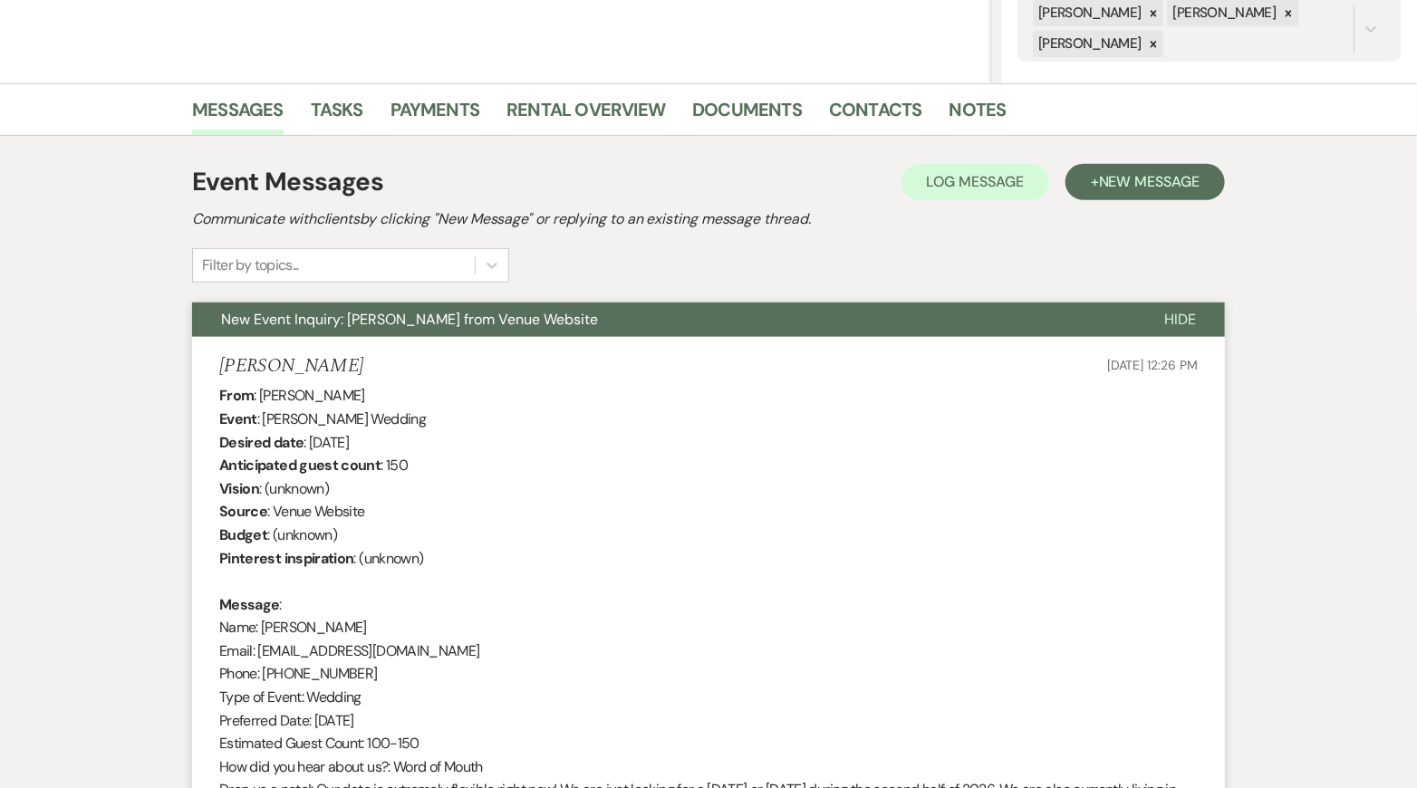
select select "9"
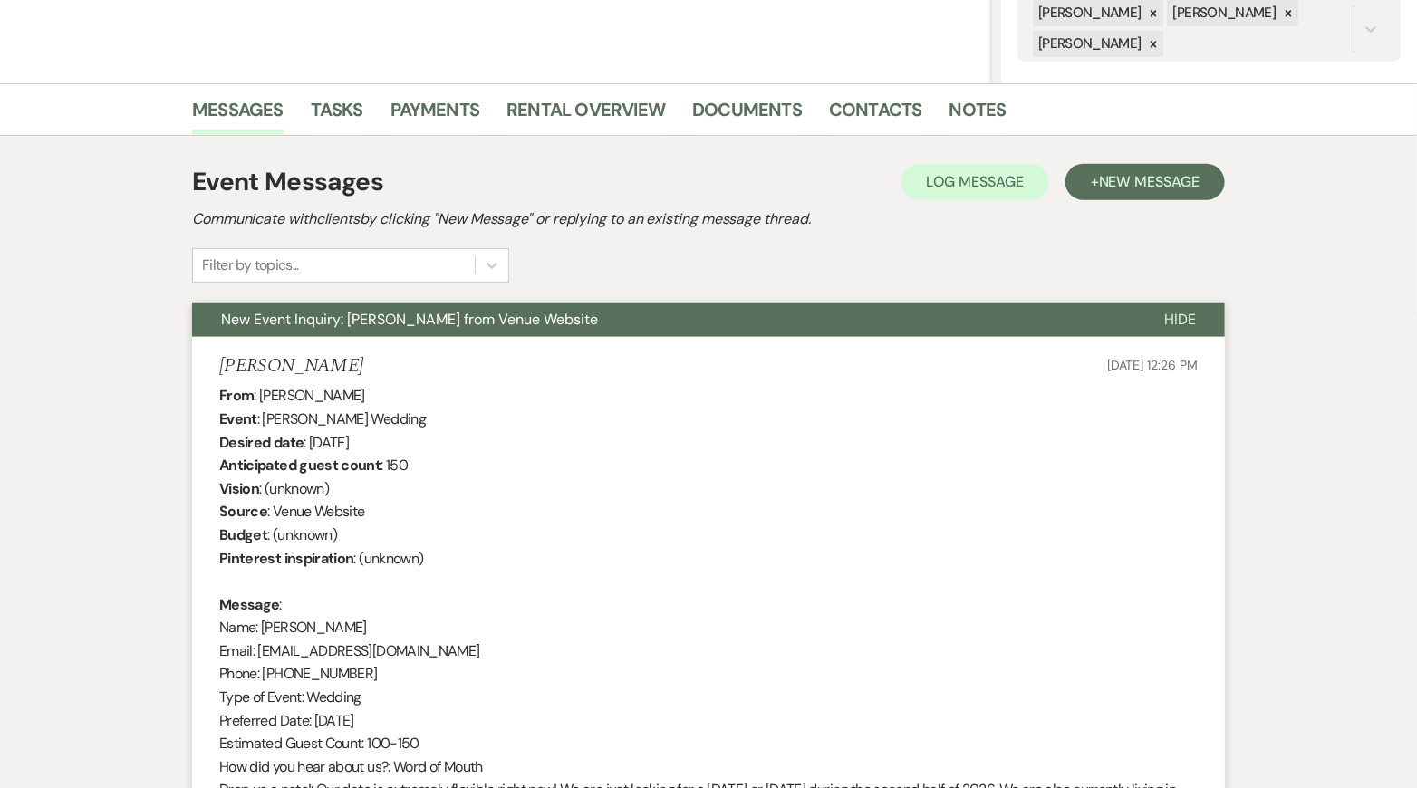
select select "9"
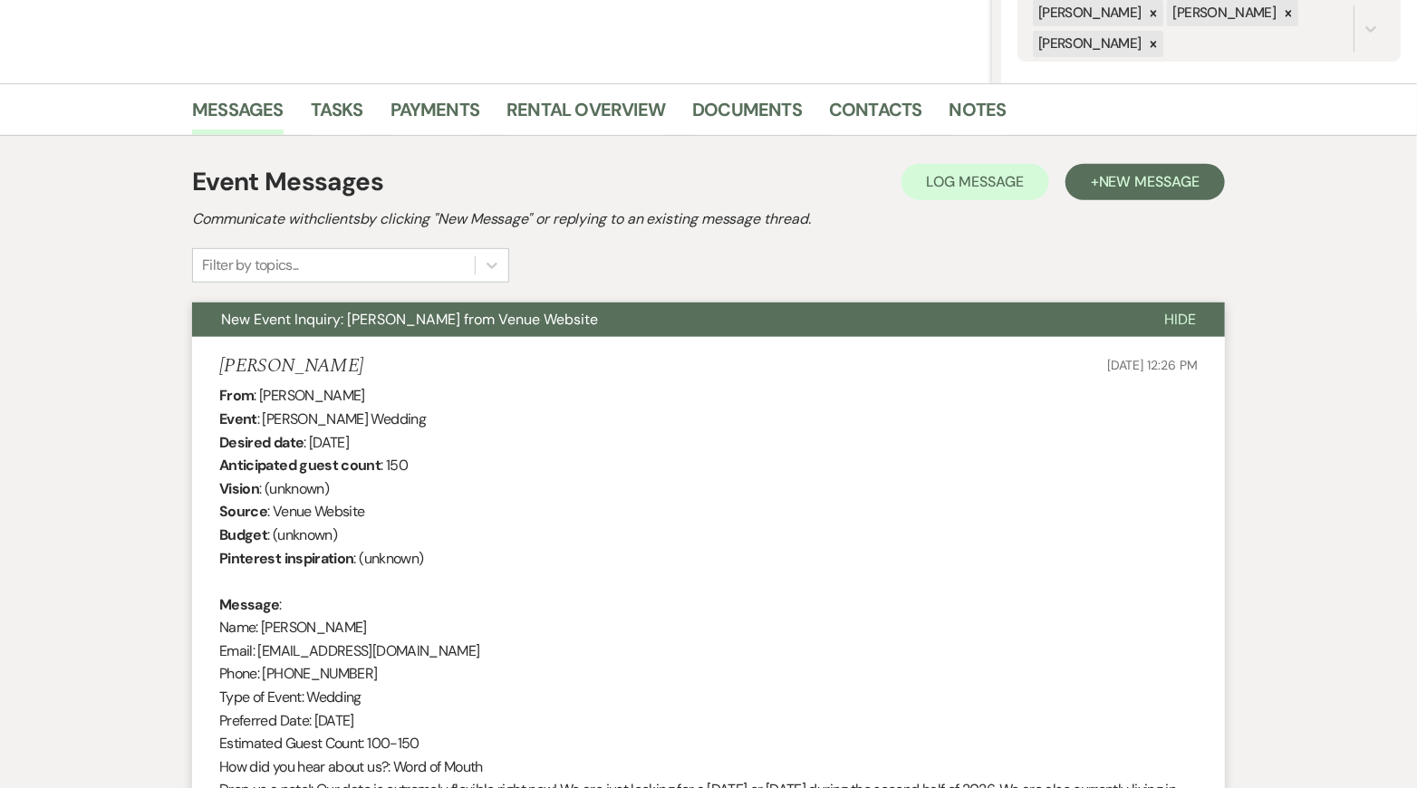
select select "9"
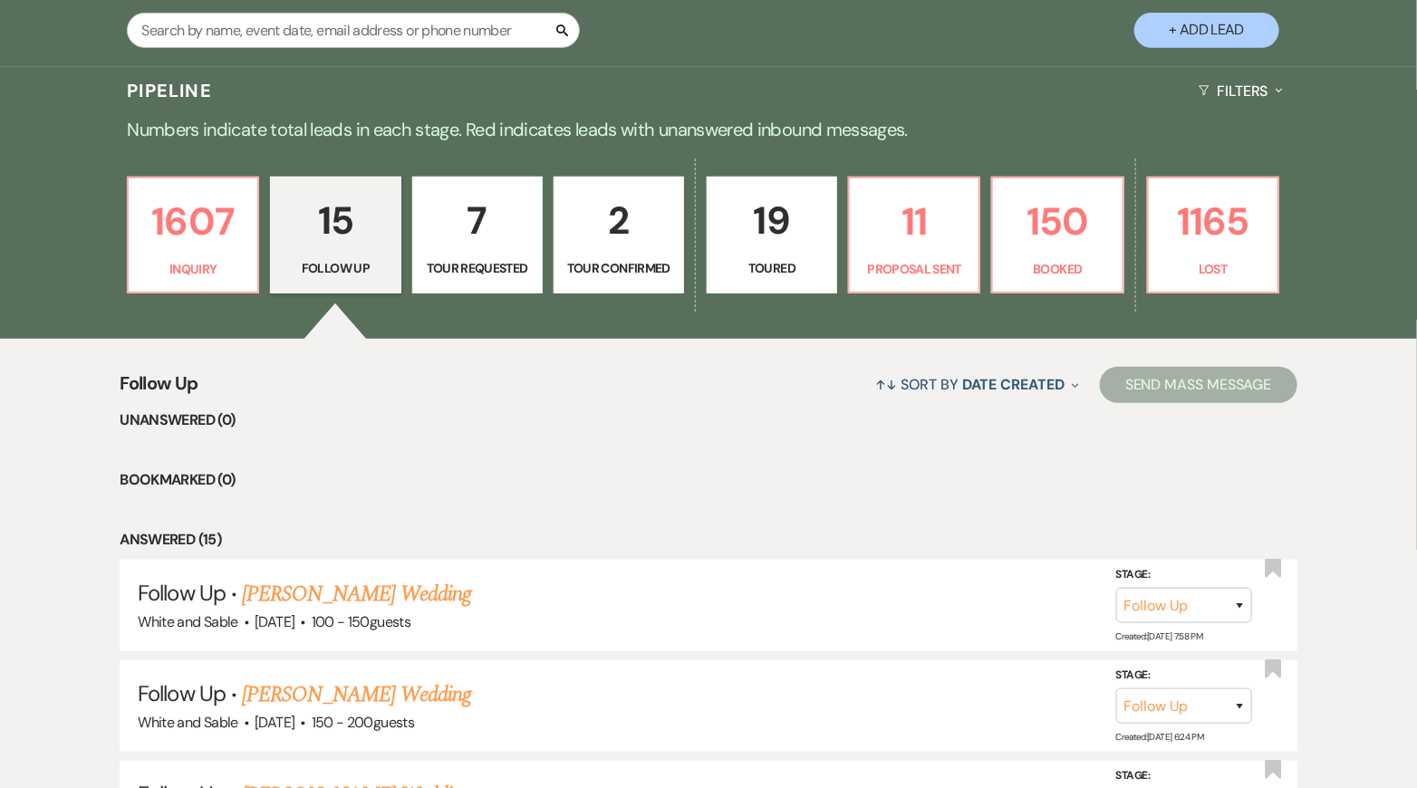
click at [635, 255] on link "2 Tour Confirmed" at bounding box center [618, 236] width 130 height 118
select select "4"
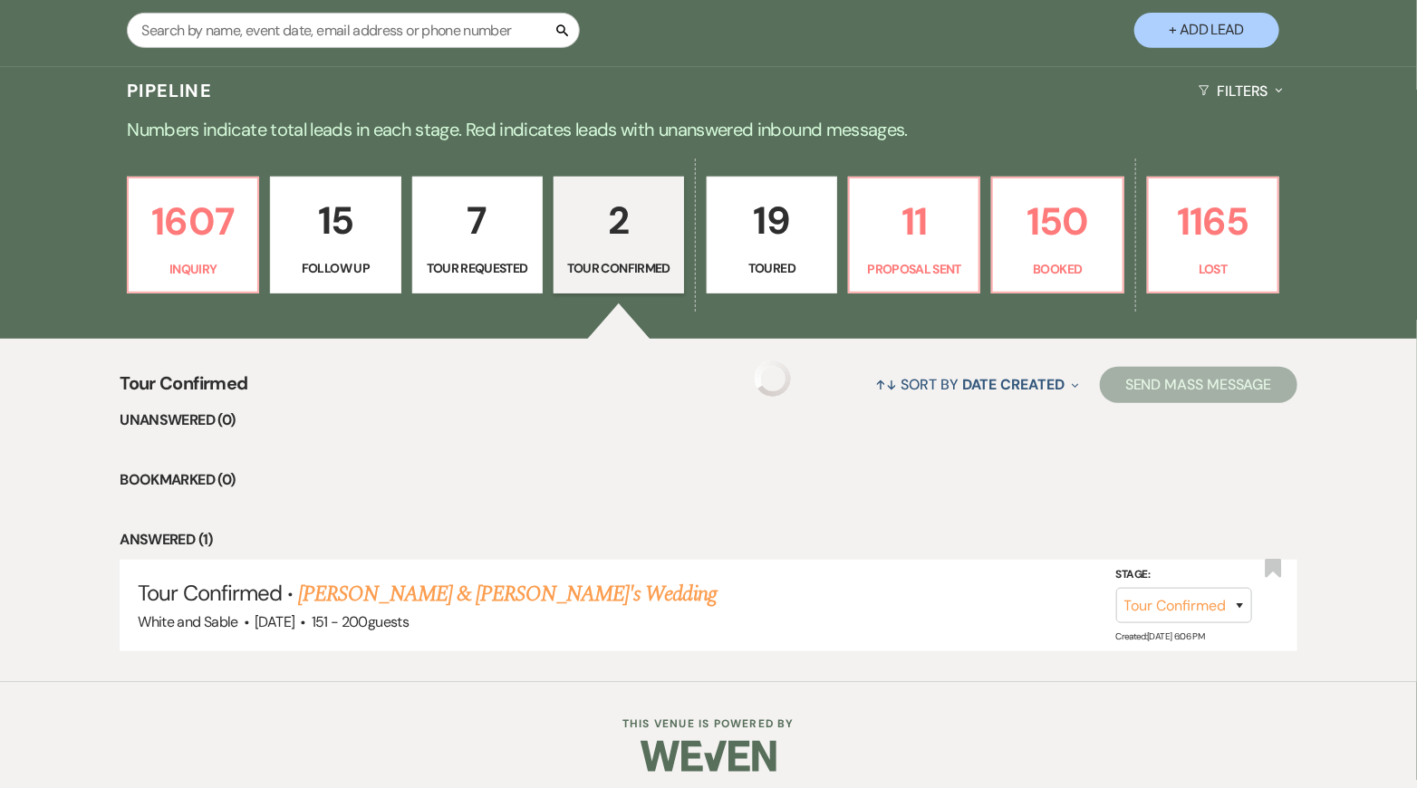
select select "4"
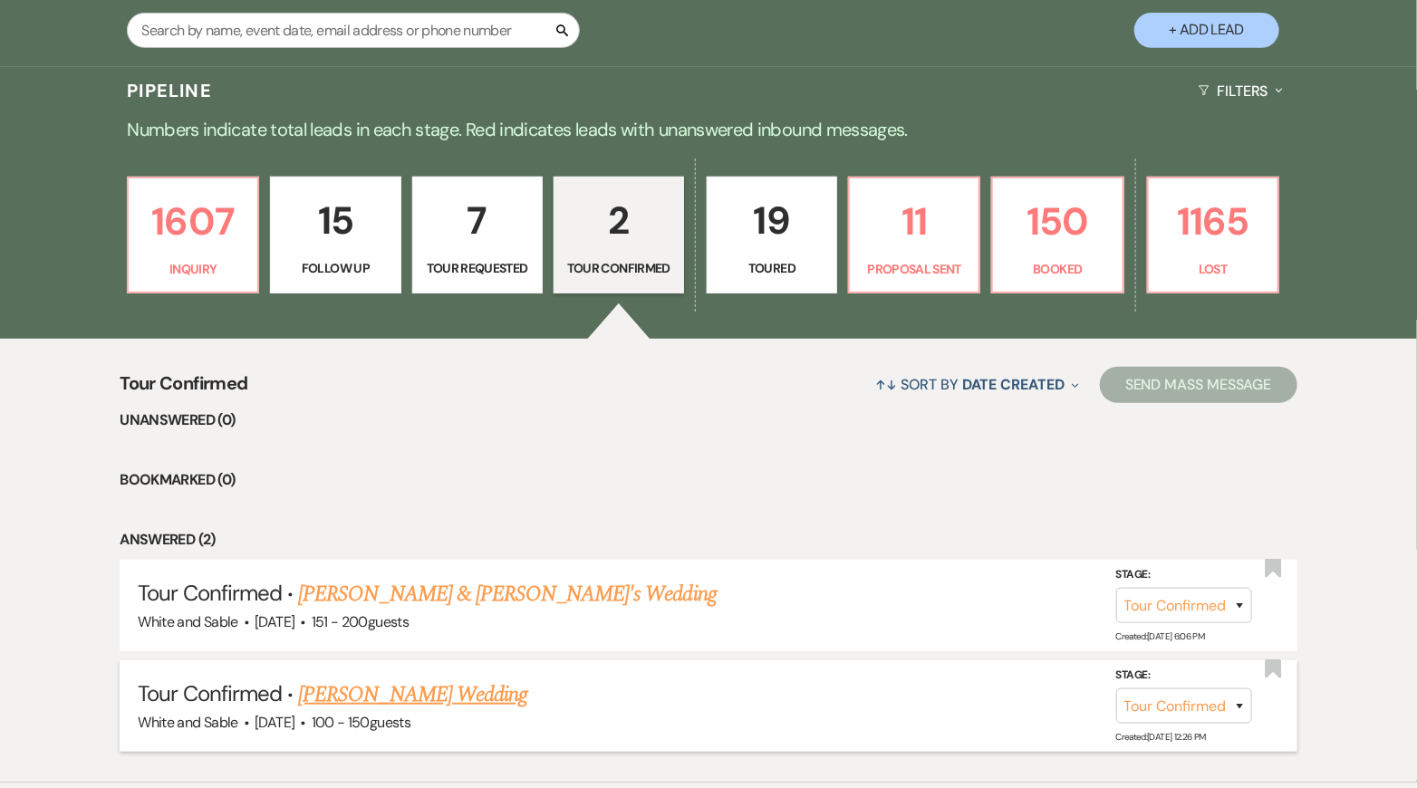
click at [318, 694] on link "[PERSON_NAME] Wedding" at bounding box center [412, 694] width 229 height 33
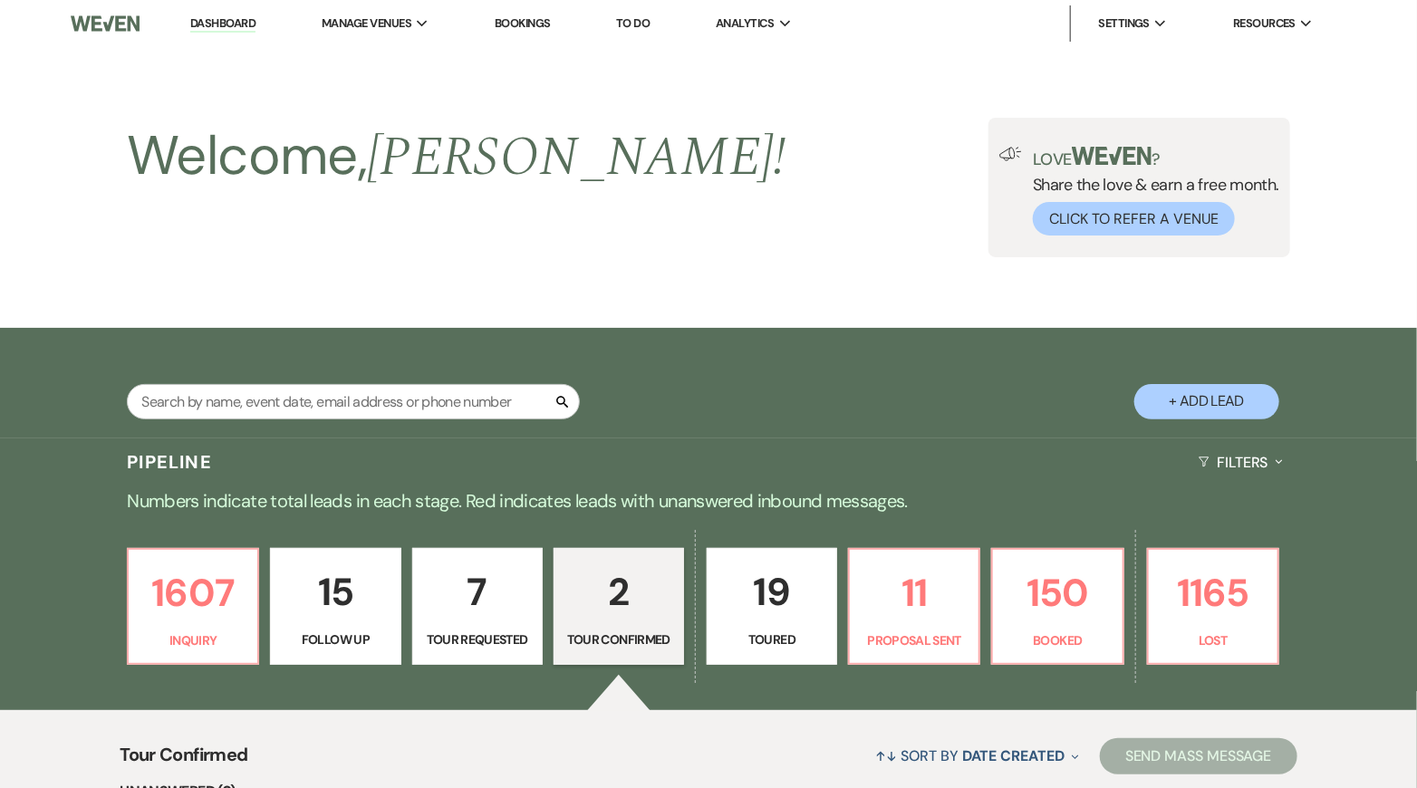
select select "4"
select select "5"
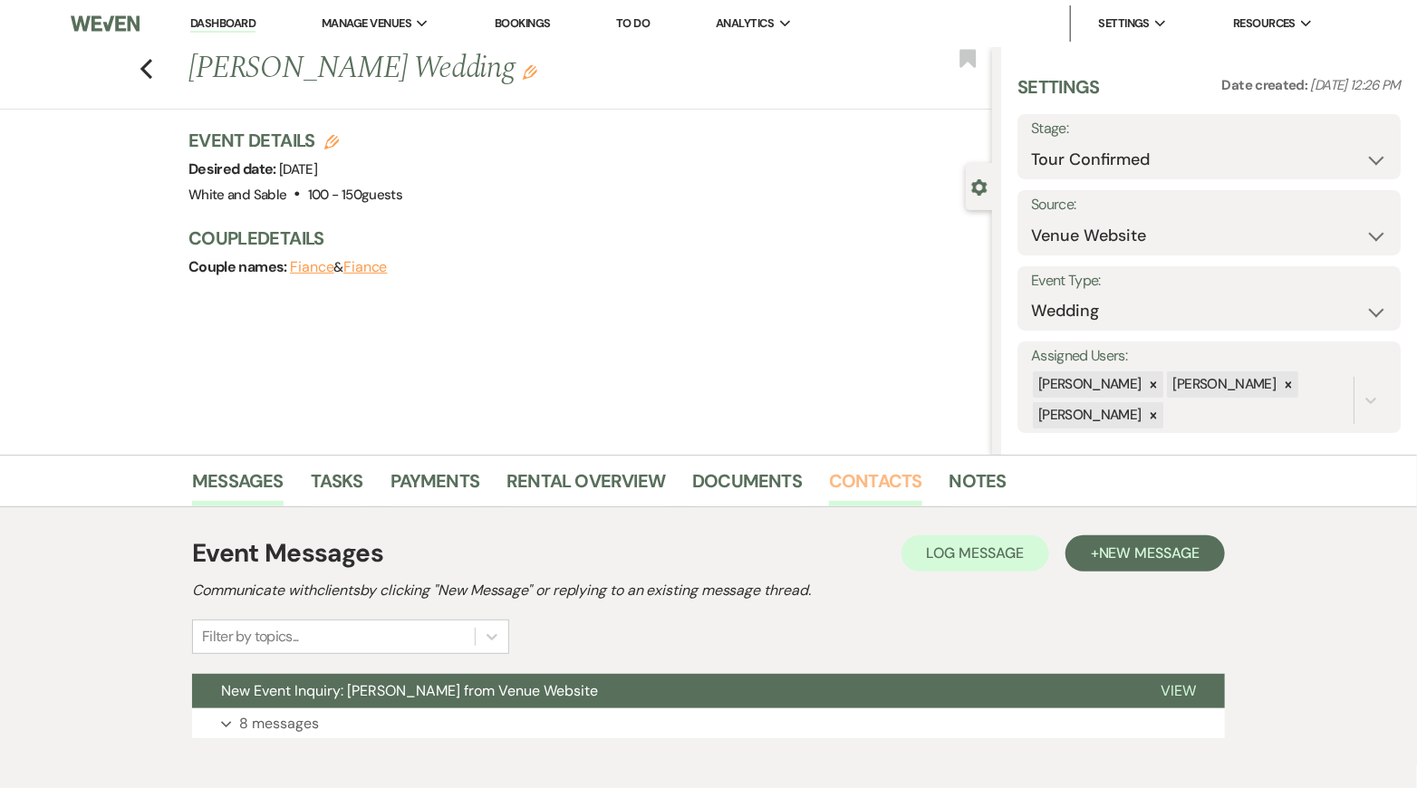
click at [853, 467] on link "Contacts" at bounding box center [875, 486] width 93 height 40
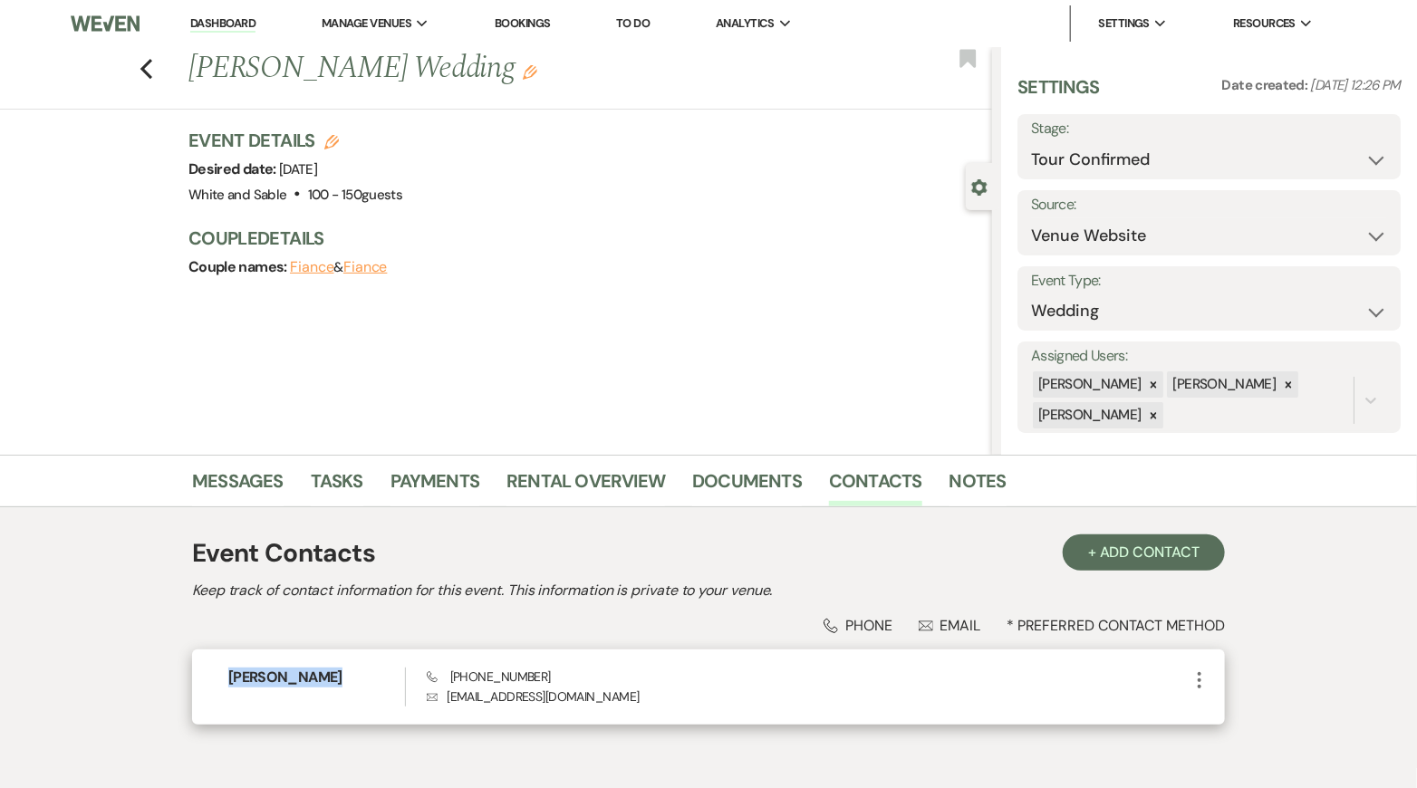
drag, startPoint x: 341, startPoint y: 677, endPoint x: 214, endPoint y: 677, distance: 127.7
click at [214, 677] on div "[PERSON_NAME] Phone [PHONE_NUMBER] Envelope [EMAIL_ADDRESS][DOMAIN_NAME] More" at bounding box center [708, 686] width 1033 height 75
copy h6 "[PERSON_NAME]"
drag, startPoint x: 567, startPoint y: 704, endPoint x: 445, endPoint y: 699, distance: 122.4
click at [445, 699] on p "Envelope [EMAIL_ADDRESS][DOMAIN_NAME]" at bounding box center [808, 697] width 762 height 20
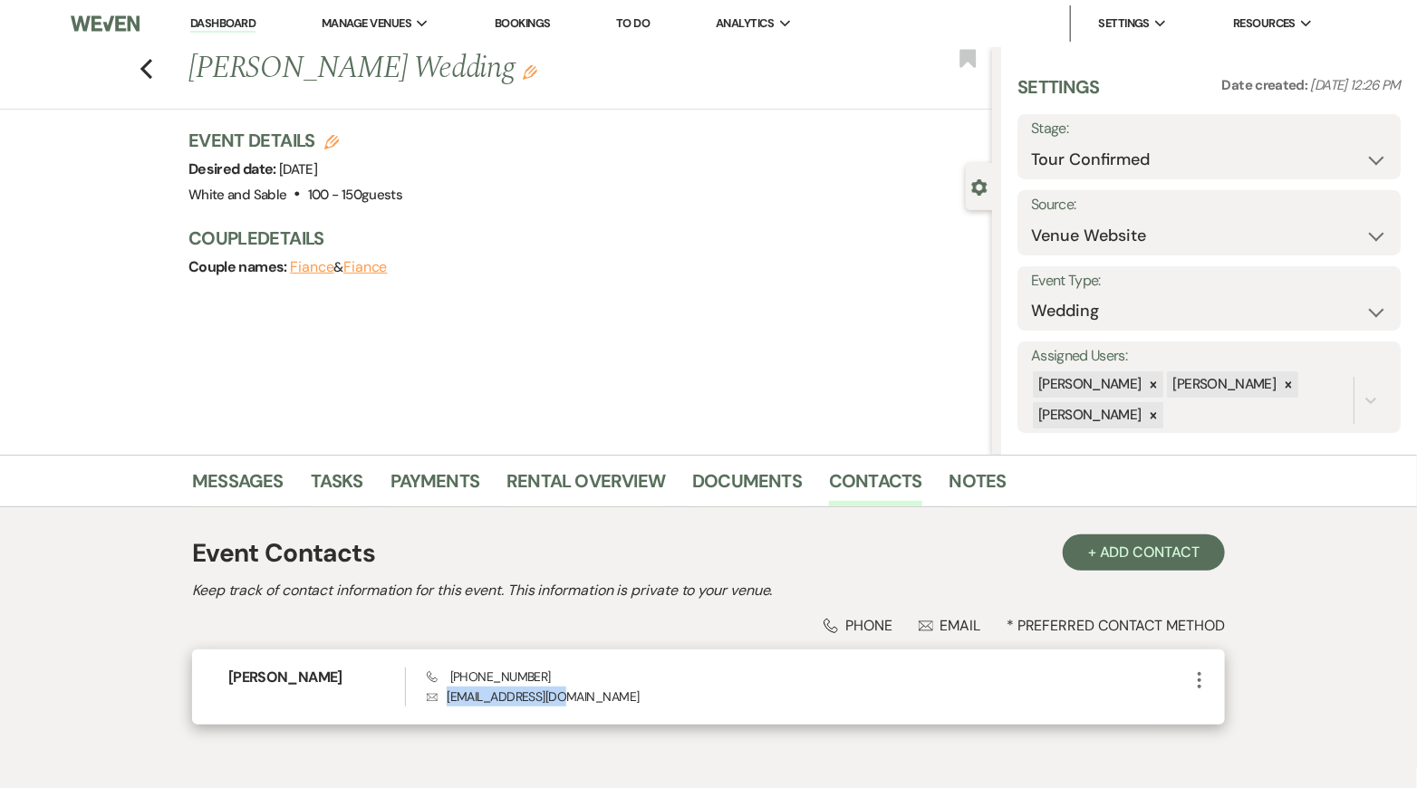
copy p "[EMAIL_ADDRESS][DOMAIN_NAME]"
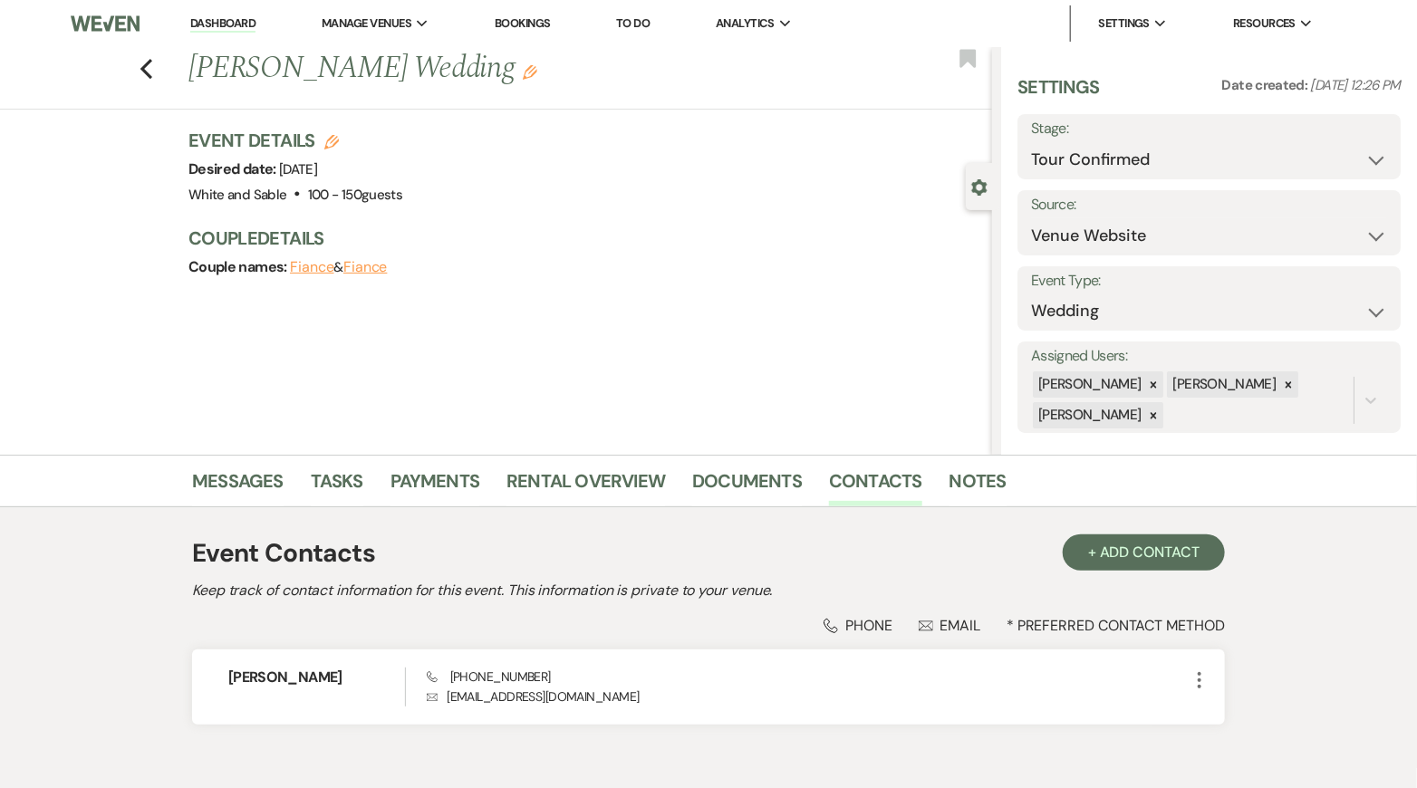
click at [153, 71] on div "Previous [PERSON_NAME] Wedding Edit Bookmark" at bounding box center [491, 78] width 1001 height 62
click at [152, 71] on icon "Previous" at bounding box center [146, 69] width 14 height 22
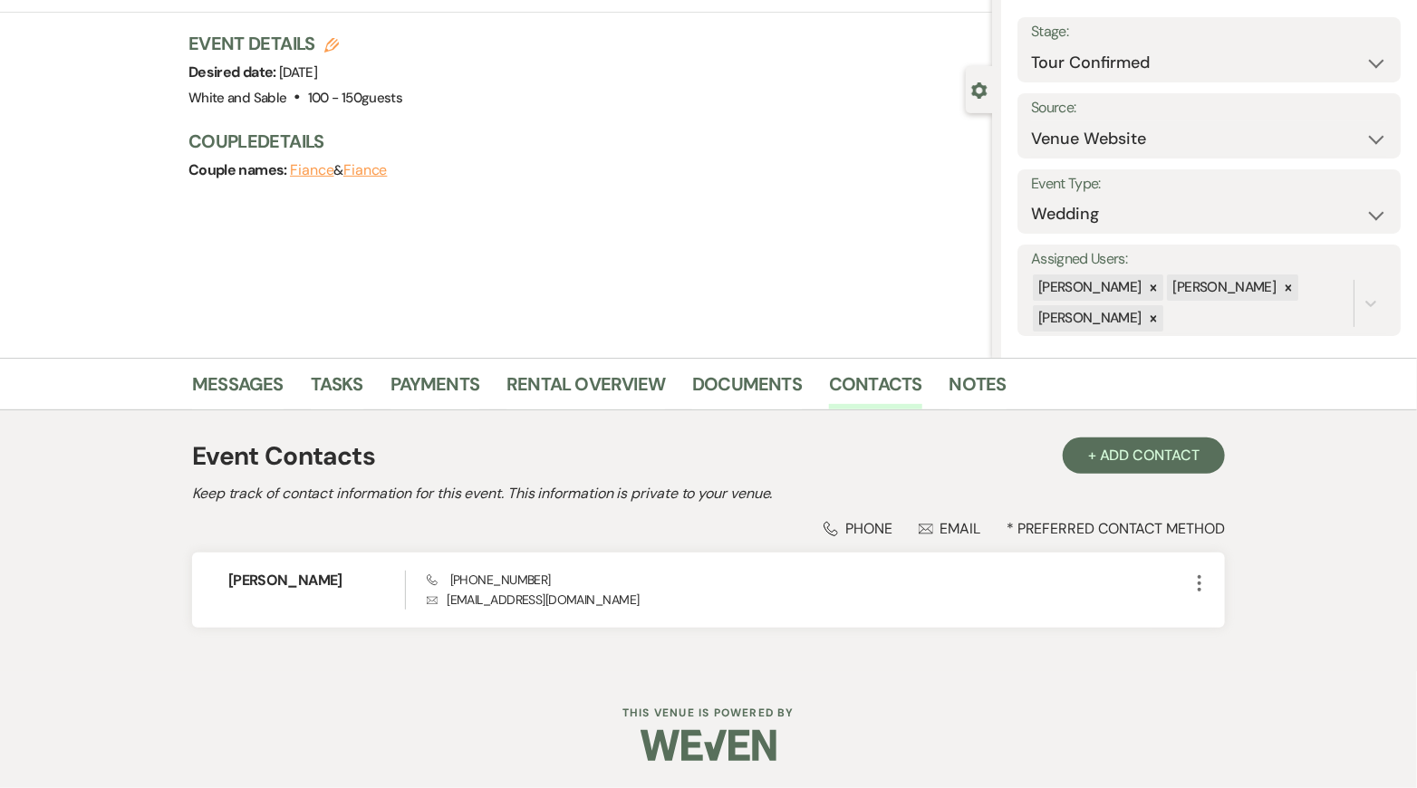
select select "4"
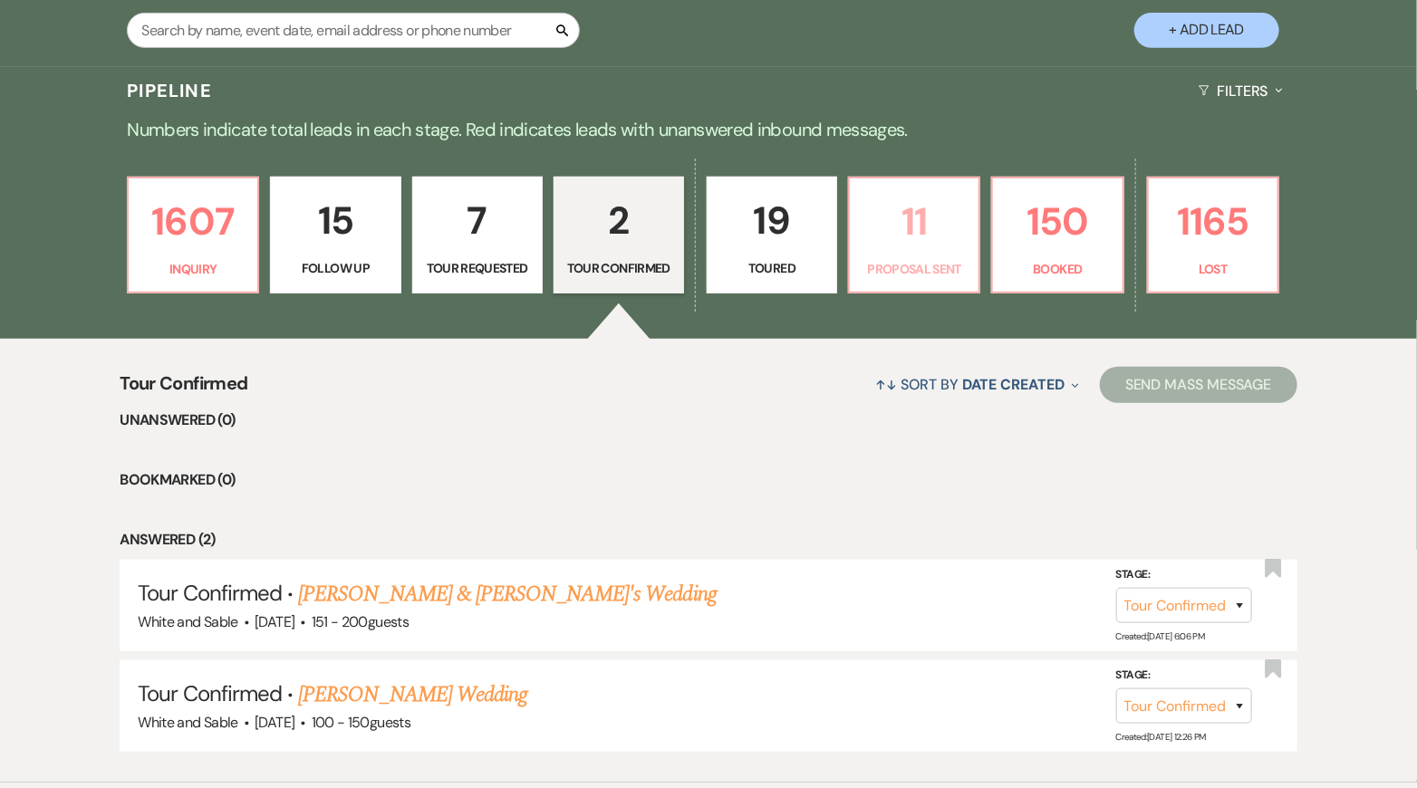
click at [937, 241] on p "11" at bounding box center [913, 221] width 107 height 61
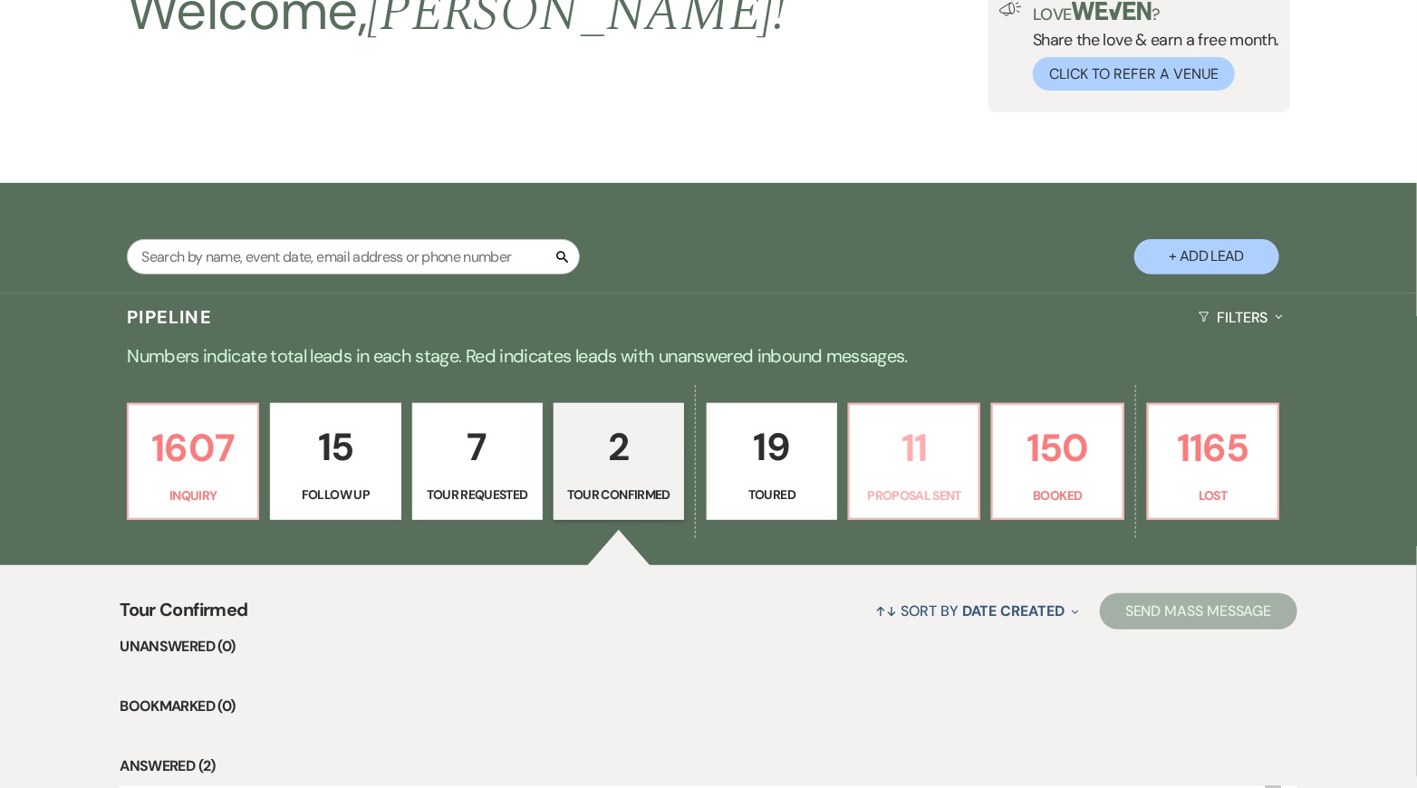
select select "6"
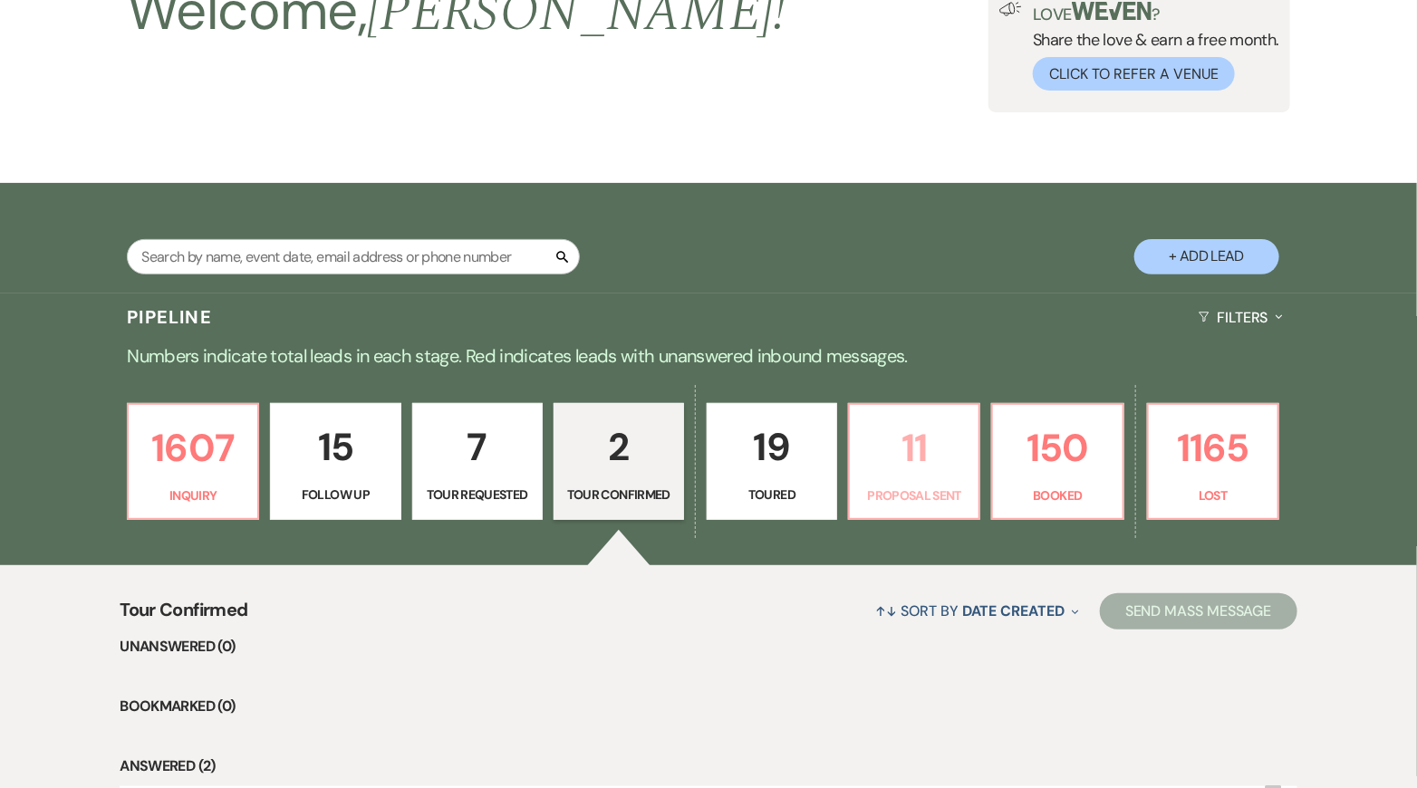
select select "6"
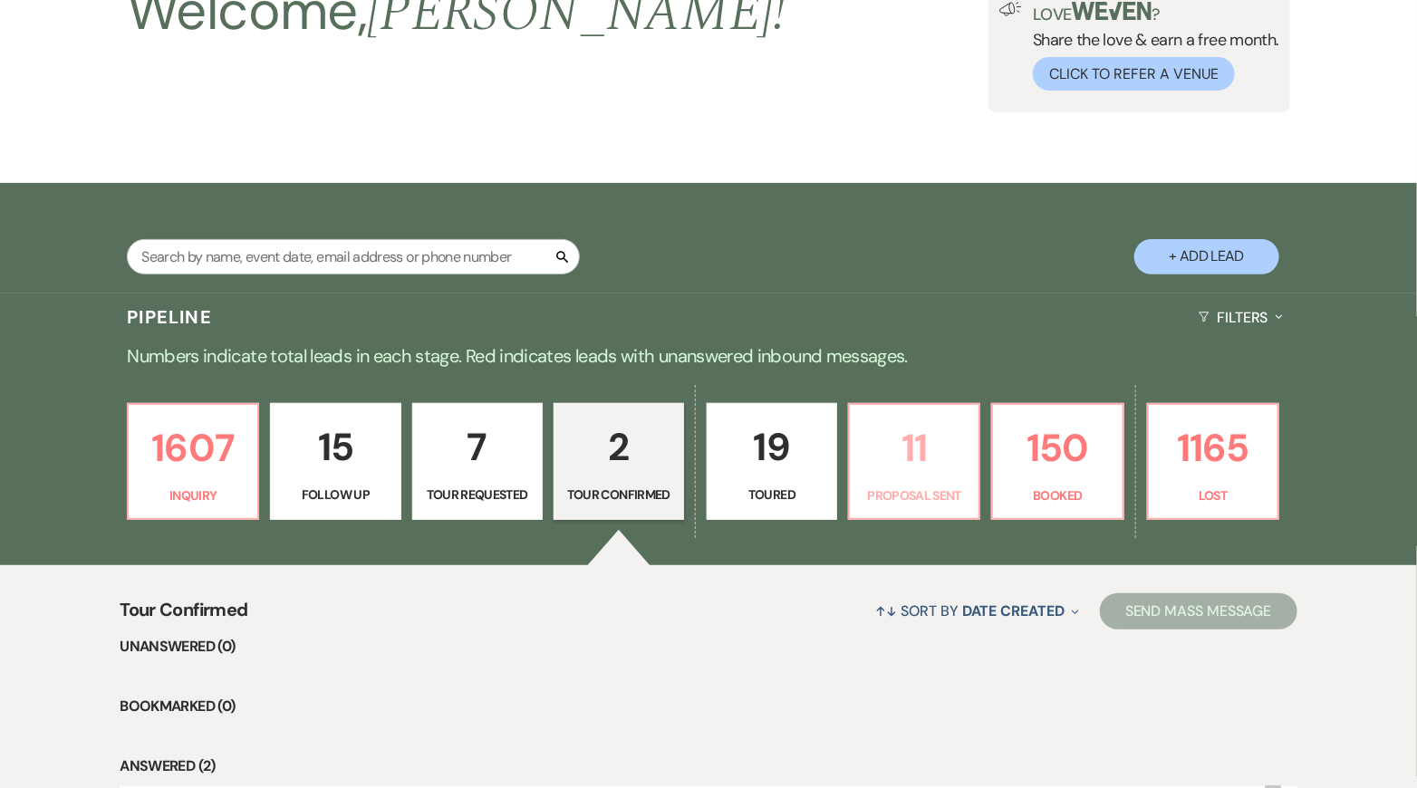
select select "6"
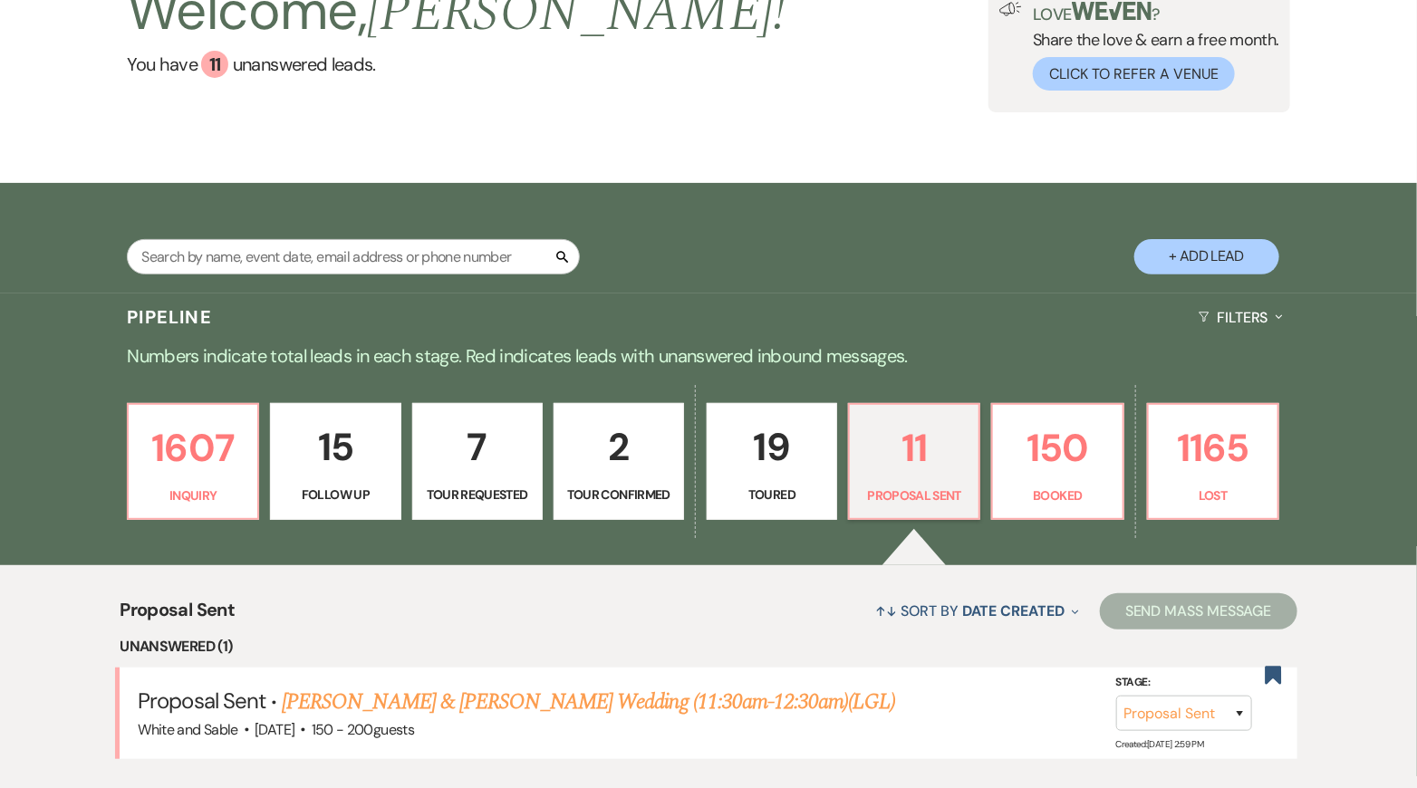
scroll to position [371, 0]
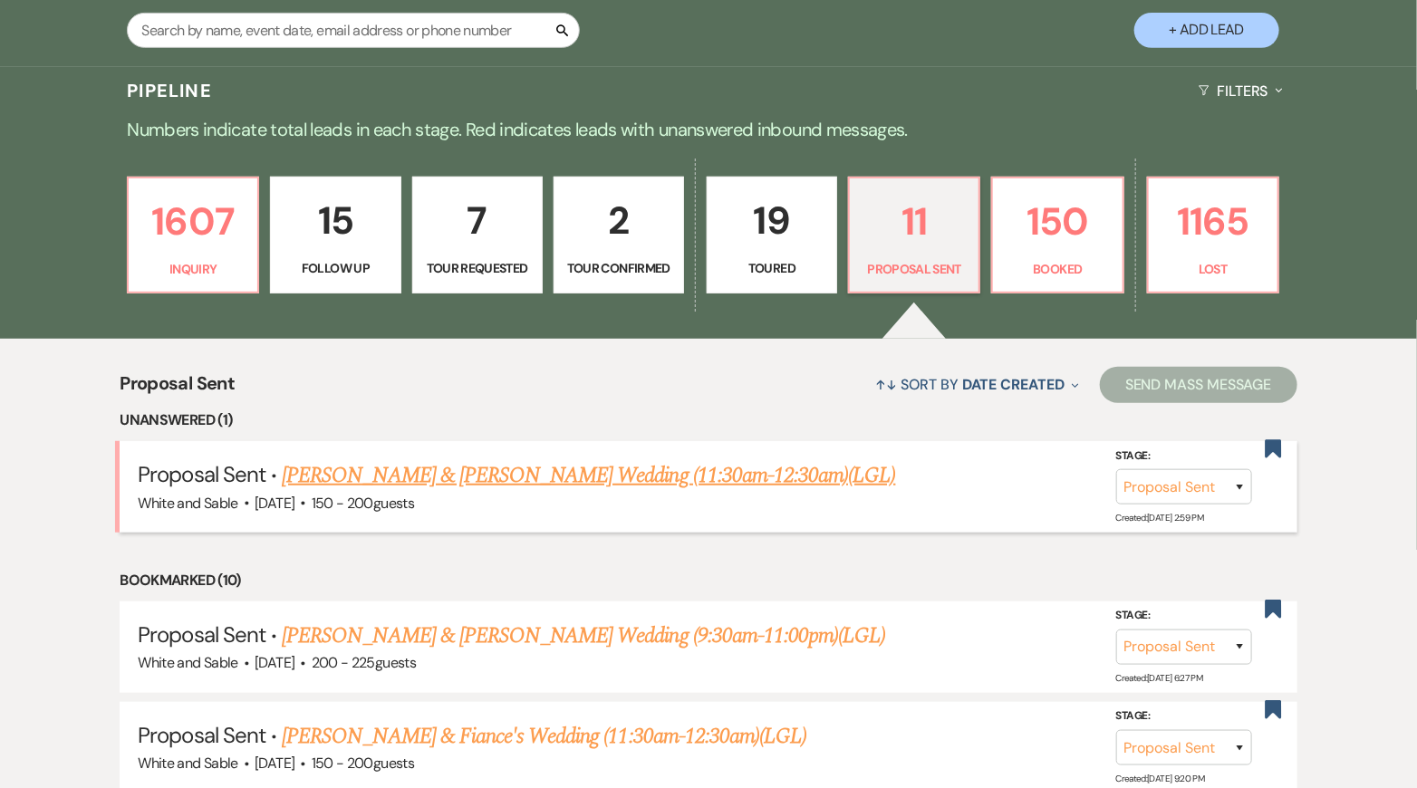
click at [697, 466] on link "[PERSON_NAME] & [PERSON_NAME] Wedding (11:30am-12:30am)(LGL)" at bounding box center [588, 475] width 613 height 33
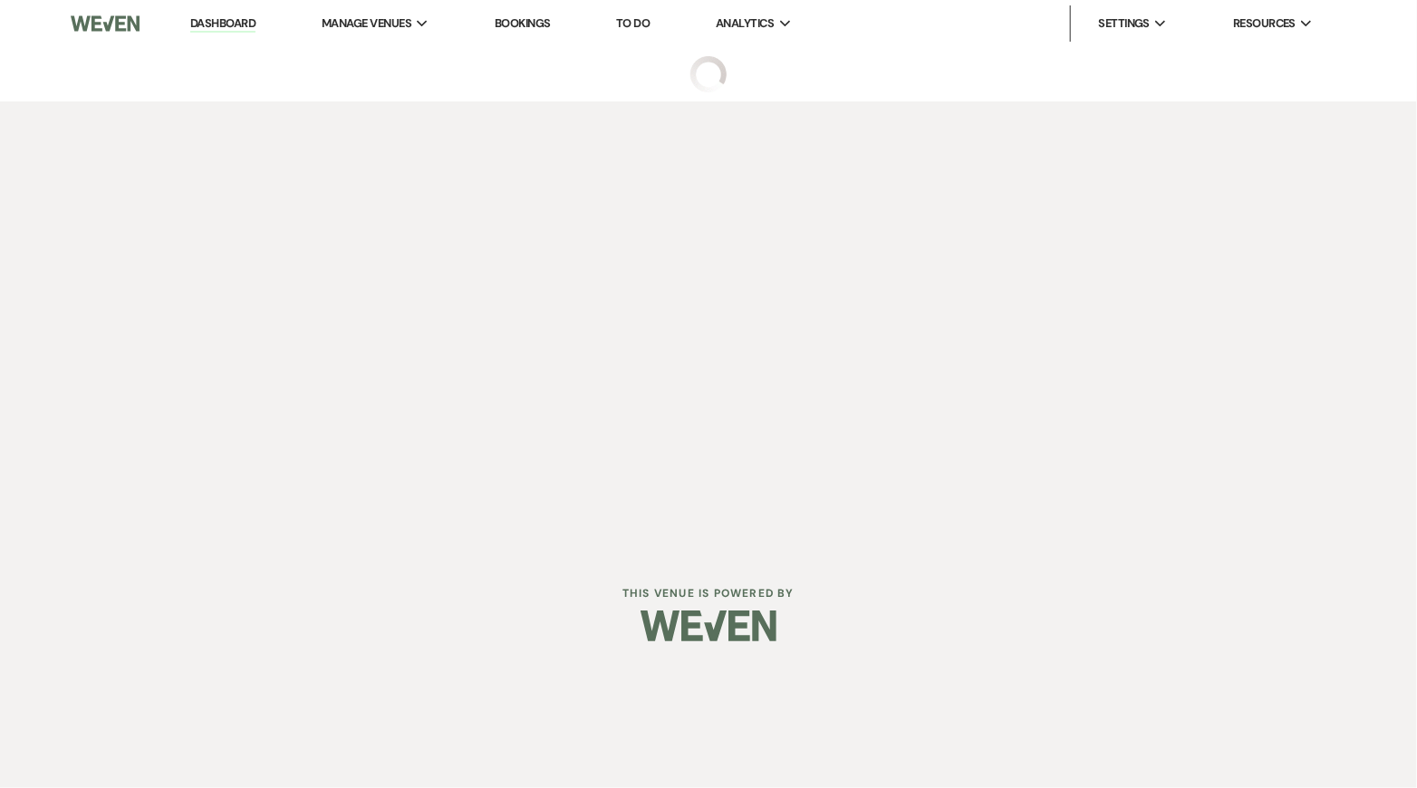
select select "6"
select select "7"
